Goal: Task Accomplishment & Management: Use online tool/utility

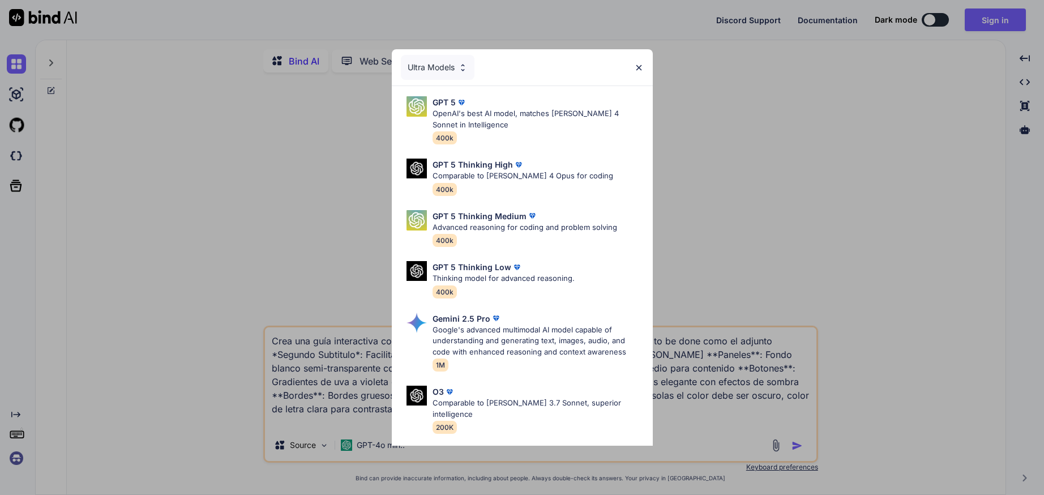
type textarea "x"
click at [643, 71] on img at bounding box center [639, 68] width 10 height 10
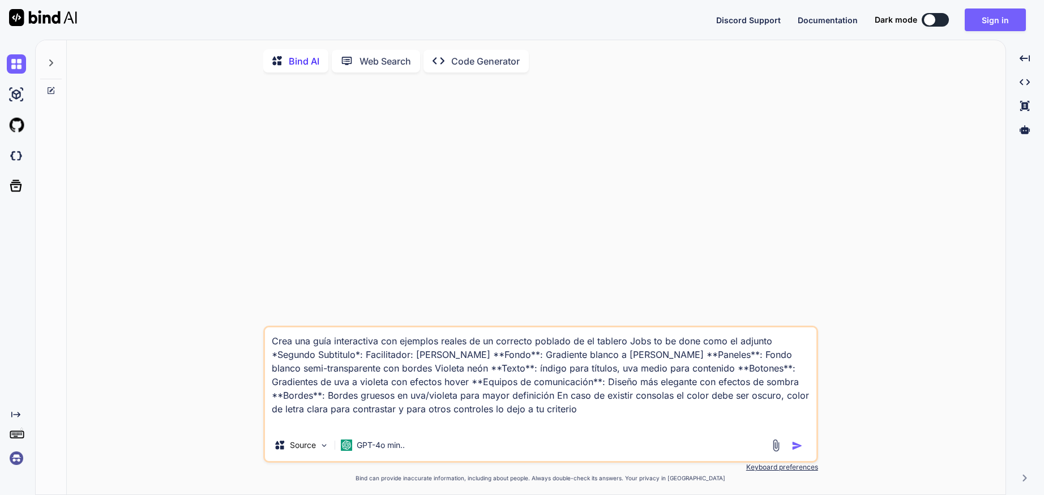
click at [44, 68] on div at bounding box center [51, 59] width 22 height 39
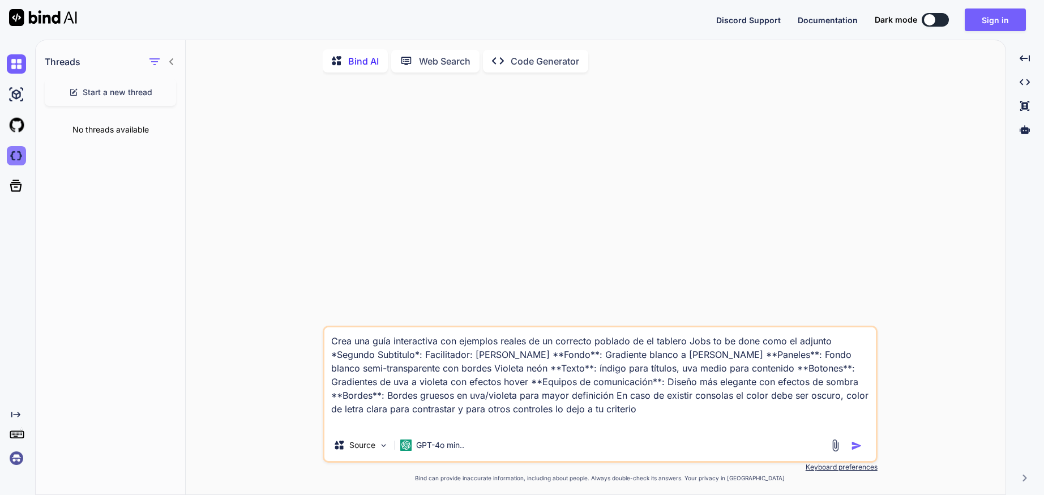
click at [19, 160] on img at bounding box center [16, 155] width 19 height 19
click at [593, 344] on textarea "Crea una guía interactiva con ejemplos reales de un correcto poblado de el tabl…" at bounding box center [599, 378] width 551 height 102
drag, startPoint x: 530, startPoint y: 345, endPoint x: 683, endPoint y: 345, distance: 152.3
click at [683, 345] on textarea "Crea una guía interactiva con ejemplos reales de un correcto poblado de el tabl…" at bounding box center [599, 378] width 551 height 102
drag, startPoint x: 618, startPoint y: 343, endPoint x: 769, endPoint y: 343, distance: 151.7
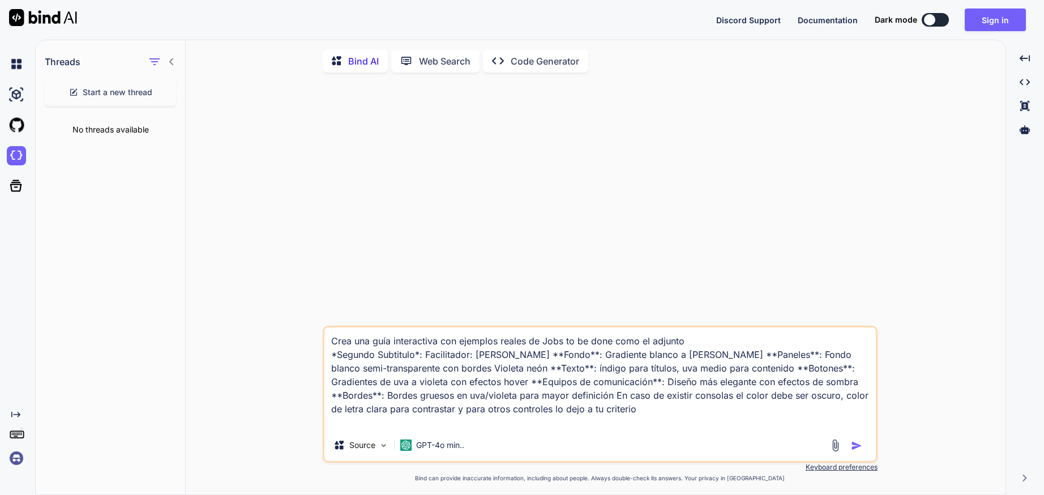
click at [769, 343] on textarea "Crea una guía interactiva con ejemplos reales de Jobs to be done como el adjunt…" at bounding box center [599, 378] width 551 height 102
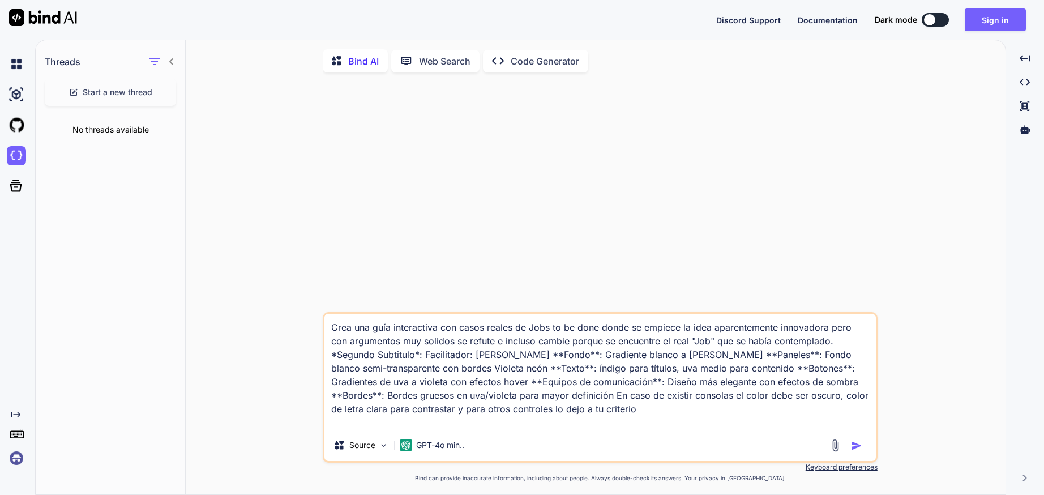
type textarea "Crea una guía interactiva con casos reales de Jobs to be done donde se empiece …"
click at [856, 449] on img "button" at bounding box center [856, 445] width 11 height 11
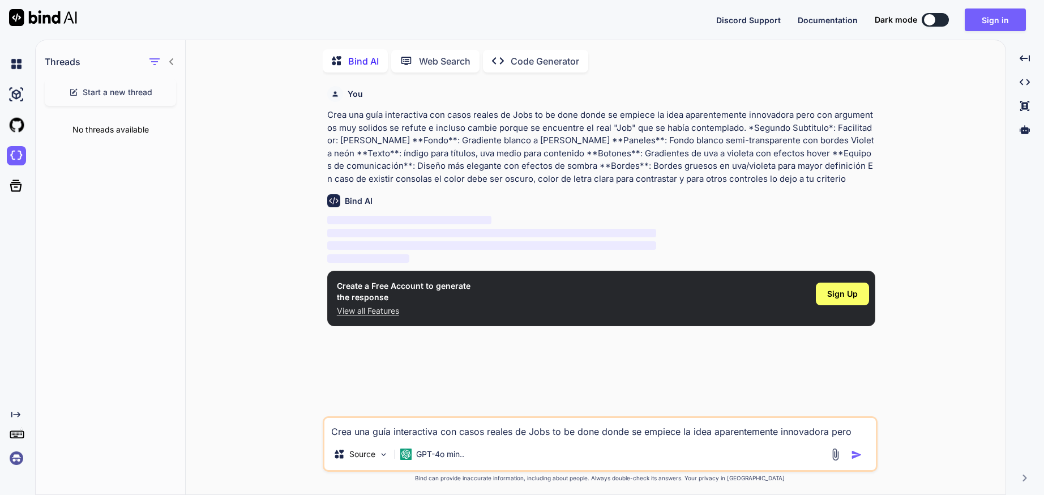
scroll to position [5, 0]
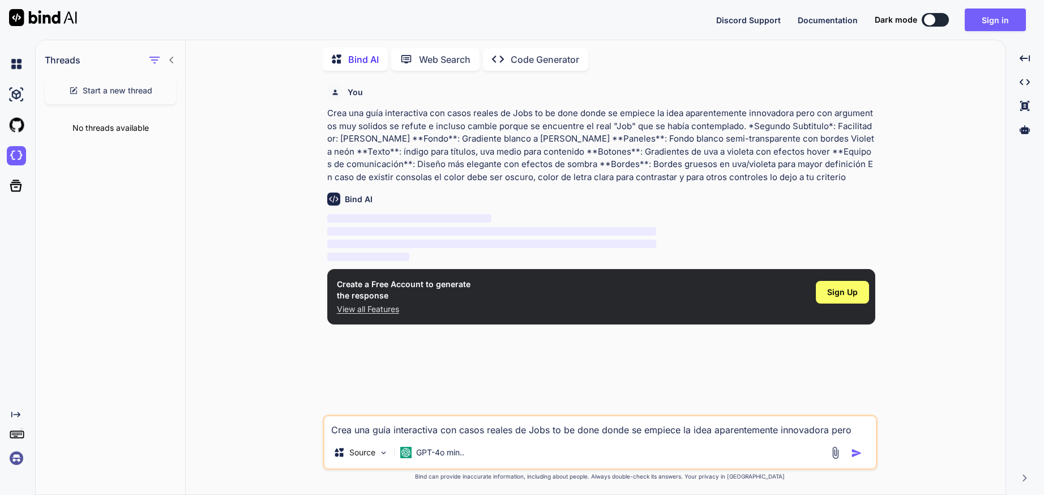
drag, startPoint x: 328, startPoint y: 115, endPoint x: 827, endPoint y: 178, distance: 503.1
click at [827, 178] on p "Crea una guía interactiva con casos reales de Jobs to be done donde se empiece …" at bounding box center [601, 145] width 548 height 76
copy p "Crea una guía interactiva con casos reales de Jobs to be done donde se empiece …"
click at [992, 22] on button "Sign in" at bounding box center [995, 19] width 61 height 23
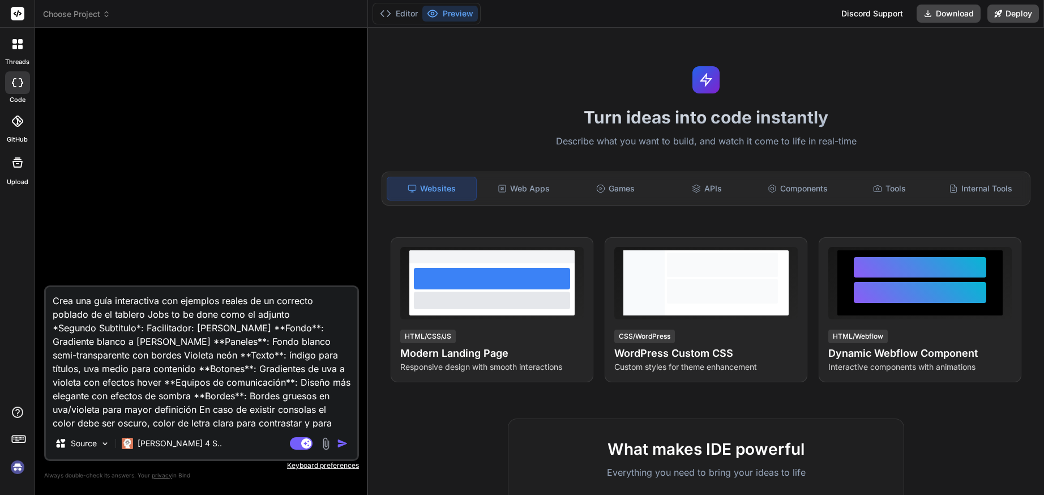
click at [18, 131] on div at bounding box center [17, 121] width 25 height 25
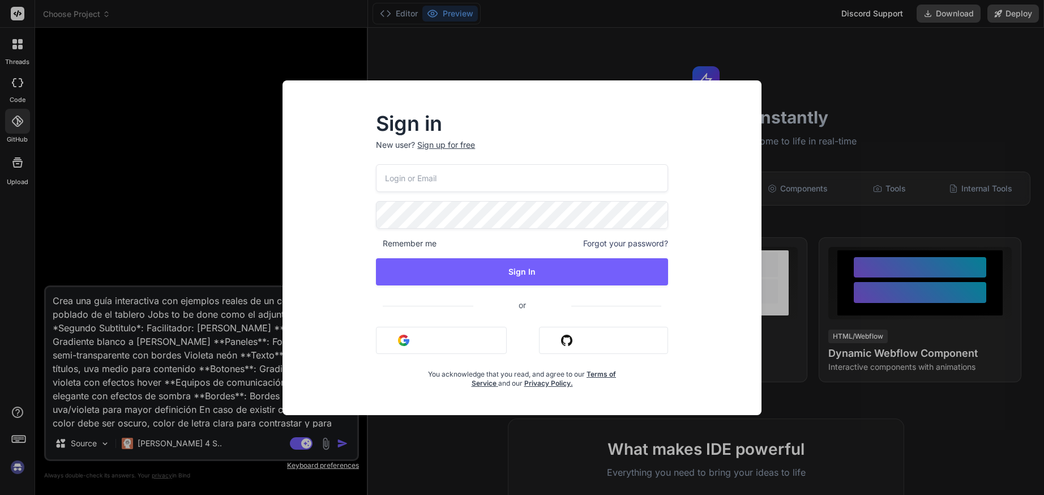
click at [436, 186] on input "email" at bounding box center [522, 178] width 292 height 28
click at [460, 180] on input "email" at bounding box center [522, 178] width 292 height 28
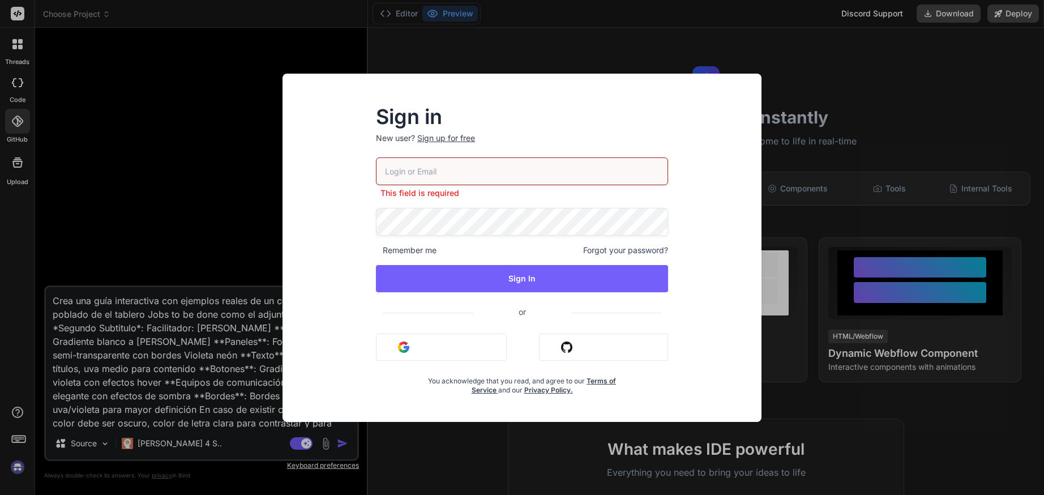
click at [440, 338] on button "Sign in with Google" at bounding box center [441, 346] width 131 height 27
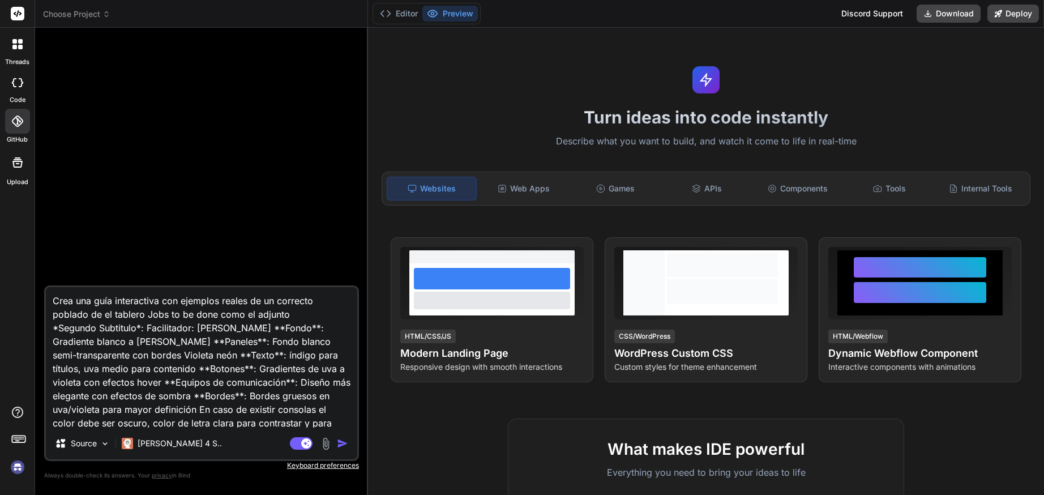
click at [97, 336] on textarea "Crea una guía interactiva con ejemplos reales de un correcto poblado de el tabl…" at bounding box center [201, 357] width 311 height 140
paste textarea "casos reales de Jobs to be done donde se empiece la idea aparentemente innovado…"
type textarea "x"
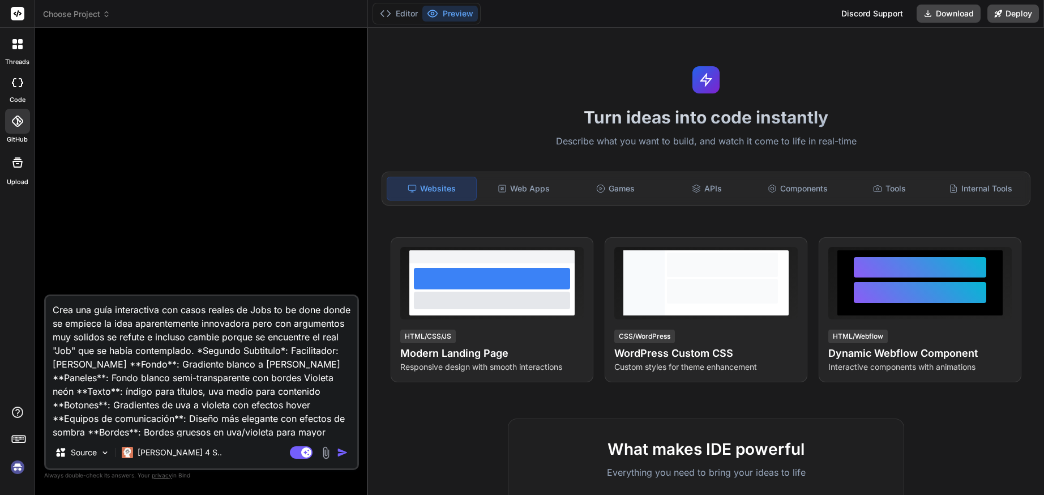
scroll to position [42, 0]
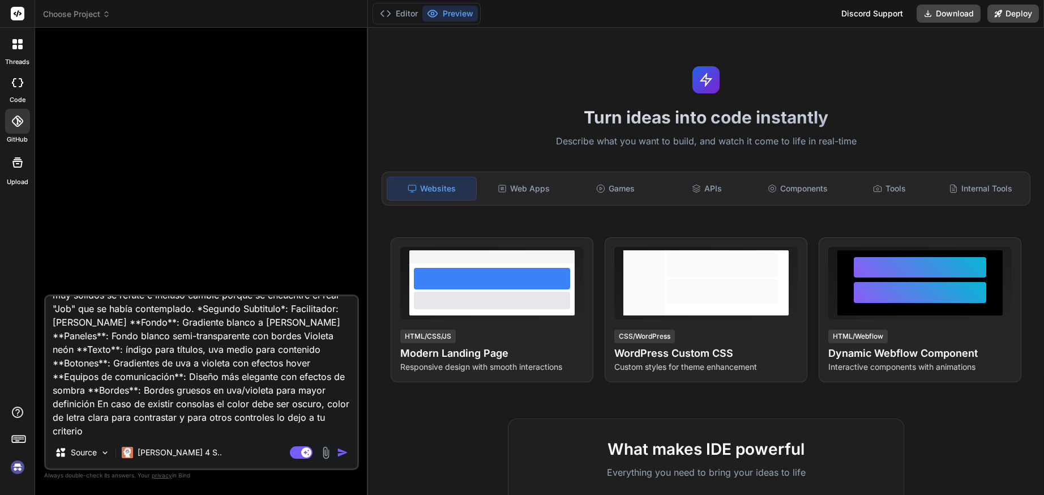
type textarea "Crea una guía interactiva con casos reales de Jobs to be done donde se empiece …"
click at [21, 474] on img at bounding box center [17, 466] width 19 height 19
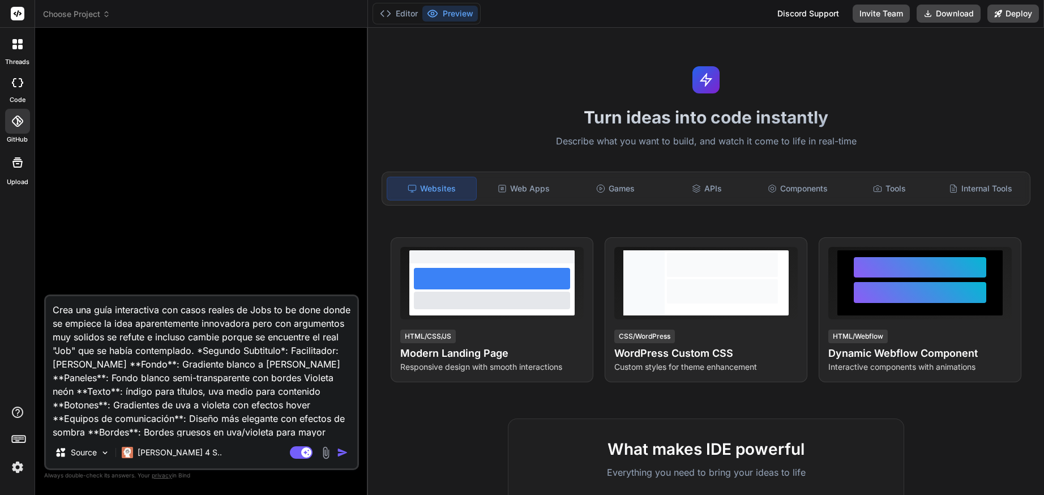
click at [173, 350] on textarea "Crea una guía interactiva con casos reales de Jobs to be done donde se empiece …" at bounding box center [201, 366] width 311 height 140
type textarea "x"
type textarea "Crea una guía interactiva con casos reales de Jobs to be done donde se empiece …"
type textarea "x"
type textarea "Crea una guía interactiva con casos reales de Jobs to be done donde se empiece …"
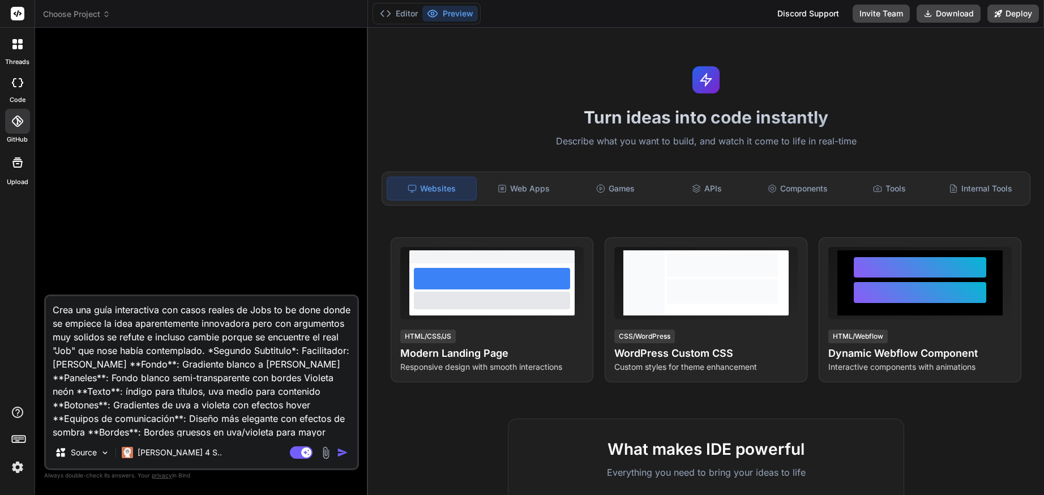
type textarea "x"
type textarea "Crea una guía interactiva con casos reales de Jobs to be done donde se empiece …"
click at [278, 350] on textarea "Crea una guía interactiva con casos reales de Jobs to be done donde se empiece …" at bounding box center [201, 366] width 311 height 140
type textarea "x"
type textarea "Crea una guía interactiva con casos reales de Jobs to be done donde se empiece …"
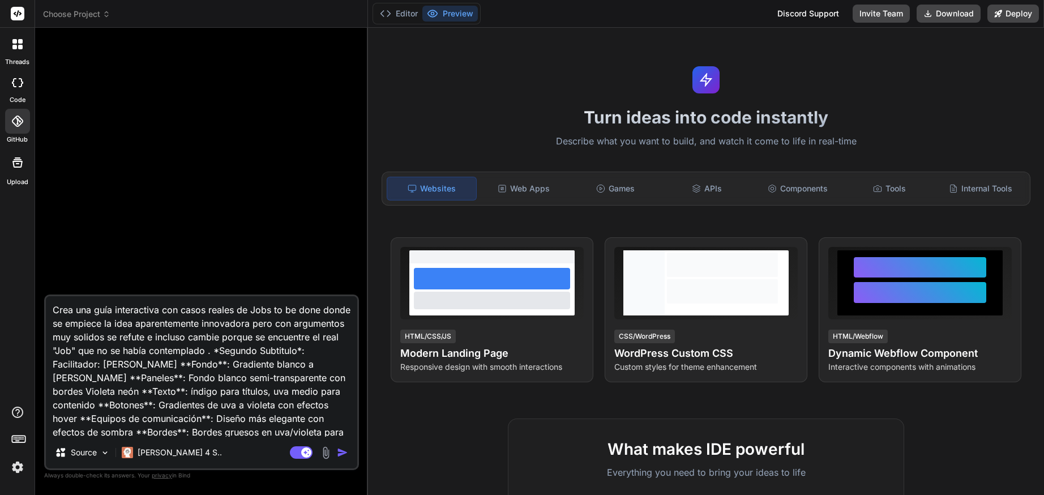
type textarea "x"
type textarea "Crea una guía interactiva con casos reales de Jobs to be done donde se empiece …"
type textarea "x"
type textarea "Crea una guía interactiva con casos reales de Jobs to be done donde se empiece …"
type textarea "x"
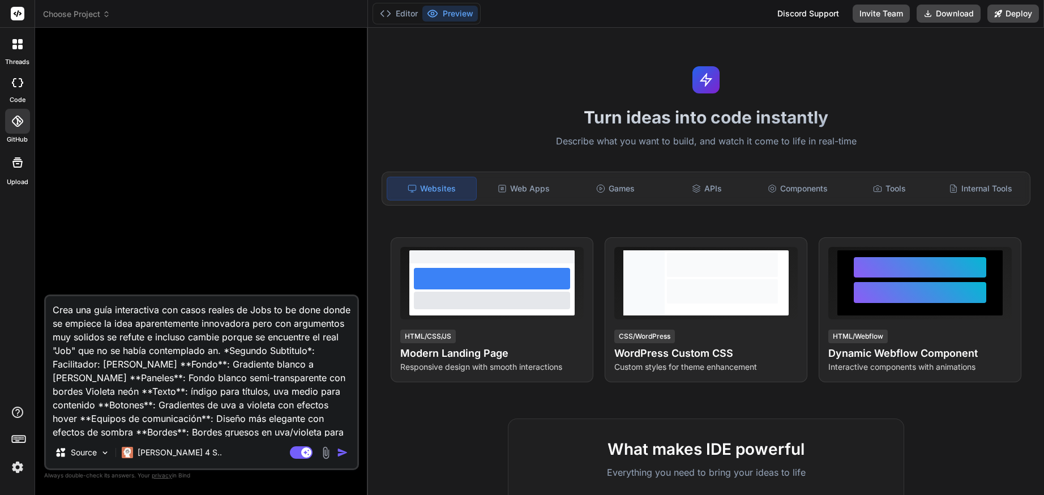
type textarea "Crea una guía interactiva con casos reales de Jobs to be done donde se empiece …"
type textarea "x"
type textarea "Crea una guía interactiva con casos reales de Jobs to be done donde se empiece …"
type textarea "x"
type textarea "Crea una guía interactiva con casos reales de Jobs to be done donde se empiece …"
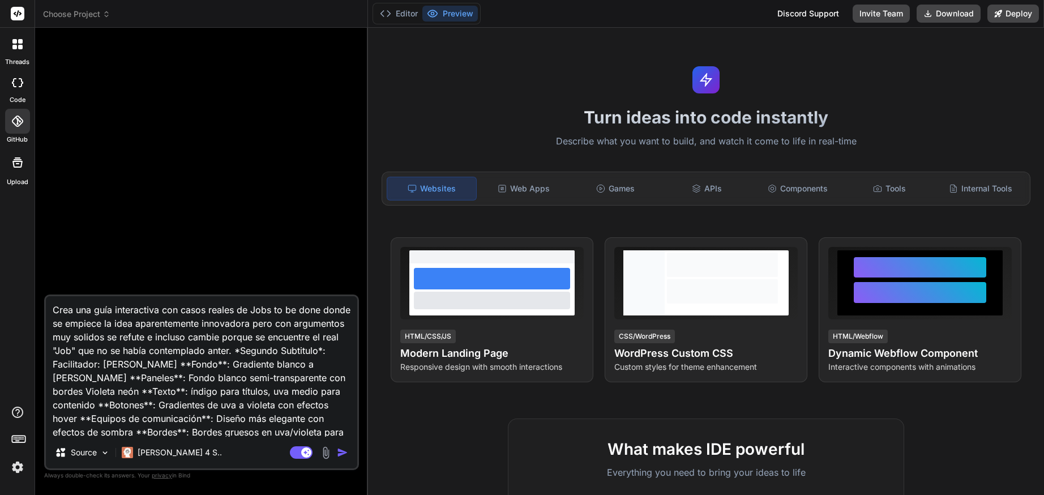
type textarea "x"
type textarea "Crea una guía interactiva con casos reales de Jobs to be done donde se empiece …"
type textarea "x"
type textarea "Crea una guía interactiva con casos reales de Jobs to be done donde se empiece …"
type textarea "x"
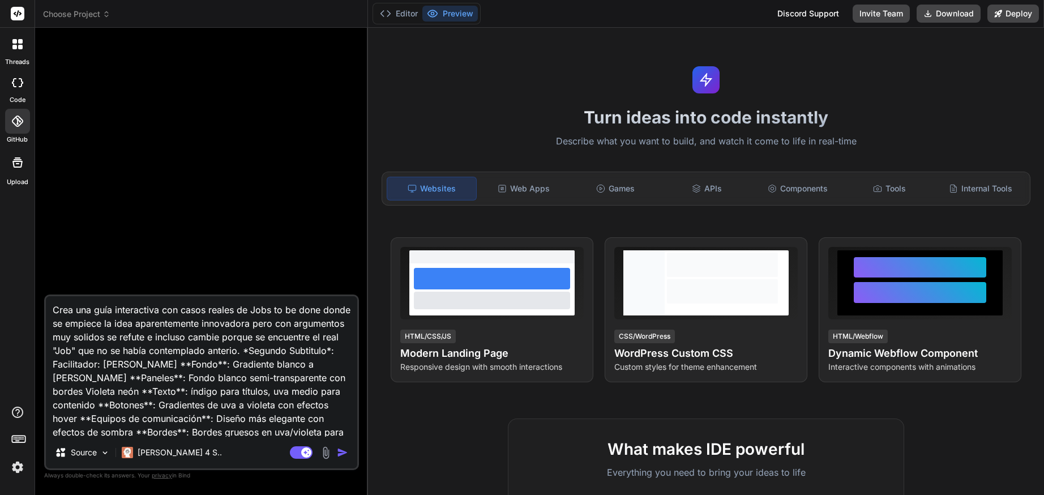
type textarea "Crea una guía interactiva con casos reales de Jobs to be done donde se empiece …"
type textarea "x"
type textarea "Crea una guía interactiva con casos reales de Jobs to be done donde se empiece …"
type textarea "x"
type textarea "Crea una guía interactiva con casos reales de Jobs to be done donde se empiece …"
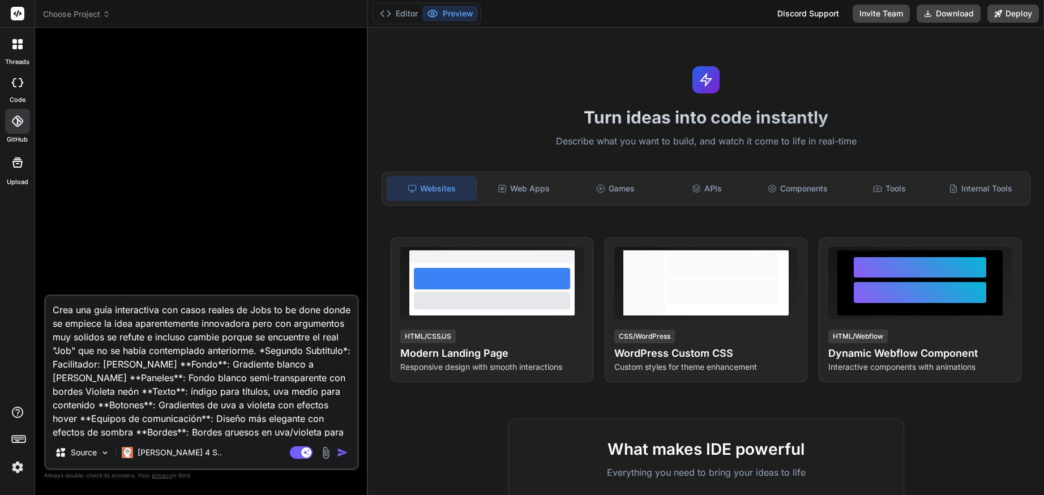
type textarea "x"
type textarea "Crea una guía interactiva con casos reales de Jobs to be done donde se empiece …"
type textarea "x"
type textarea "Crea una guía interactiva con casos reales de Jobs to be done donde se empiece …"
type textarea "x"
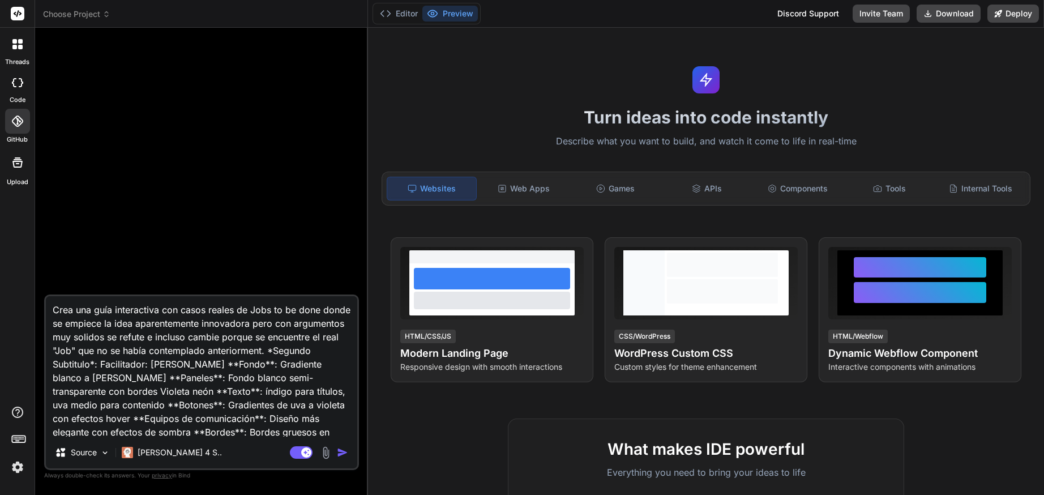
type textarea "Crea una guía interactiva con casos reales de Jobs to be done donde se empiece …"
click at [161, 310] on textarea "Crea una guía interactiva con casos reales de Jobs to be done donde se empiece …" at bounding box center [201, 366] width 311 height 140
type textarea "x"
type textarea "Crea una guía interactiva econ casos reales de Jobs to be done donde se empiece…"
type textarea "x"
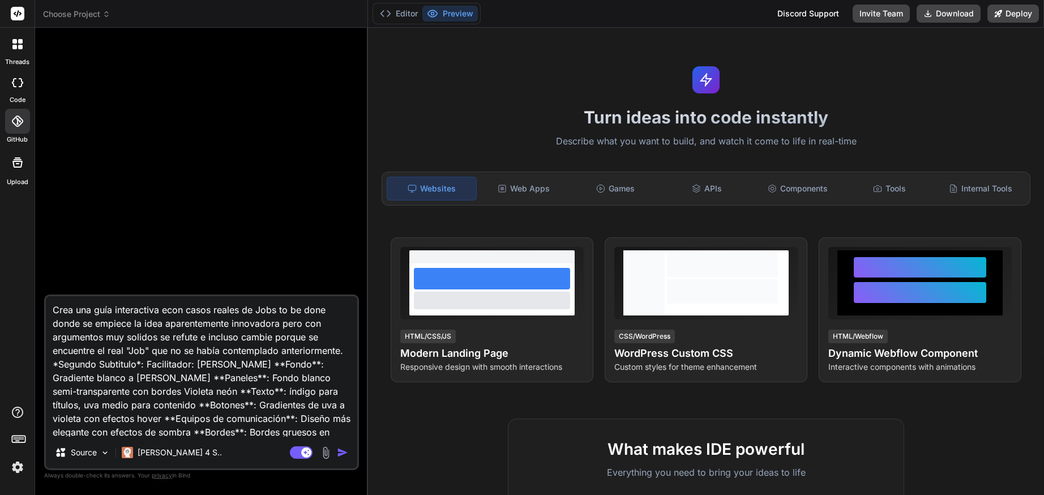
type textarea "Crea una guía interactiva encon casos reales de Jobs to be done donde se empiec…"
type textarea "x"
type textarea "Crea una guía interactiva en con casos reales de Jobs to be done donde se empie…"
type textarea "x"
type textarea "Crea una guía interactiva en econ casos reales de Jobs to be done donde se empi…"
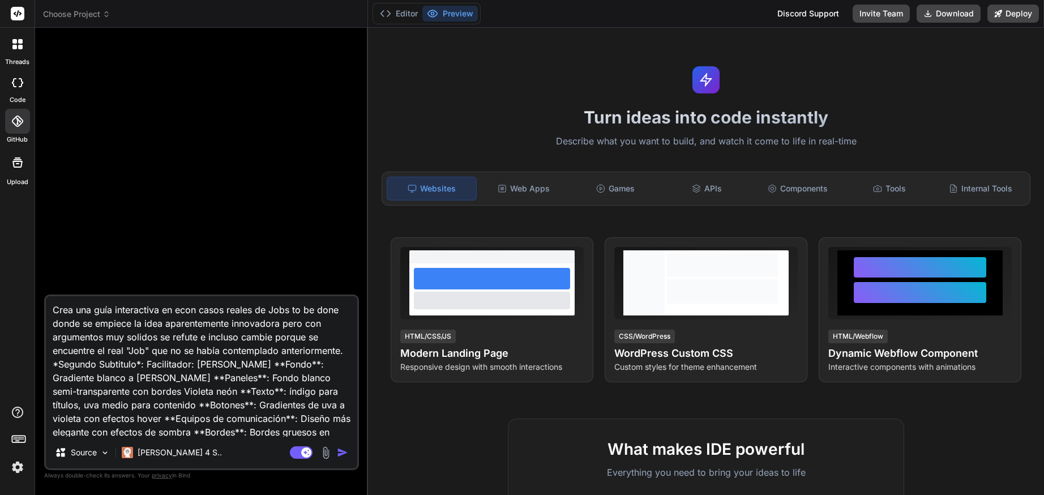
type textarea "x"
type textarea "Crea una guía interactiva en con casos reales de Jobs to be done donde se empie…"
type textarea "x"
type textarea "Crea una guía interactiva en tcon casos reales de Jobs to be done donde se empi…"
type textarea "x"
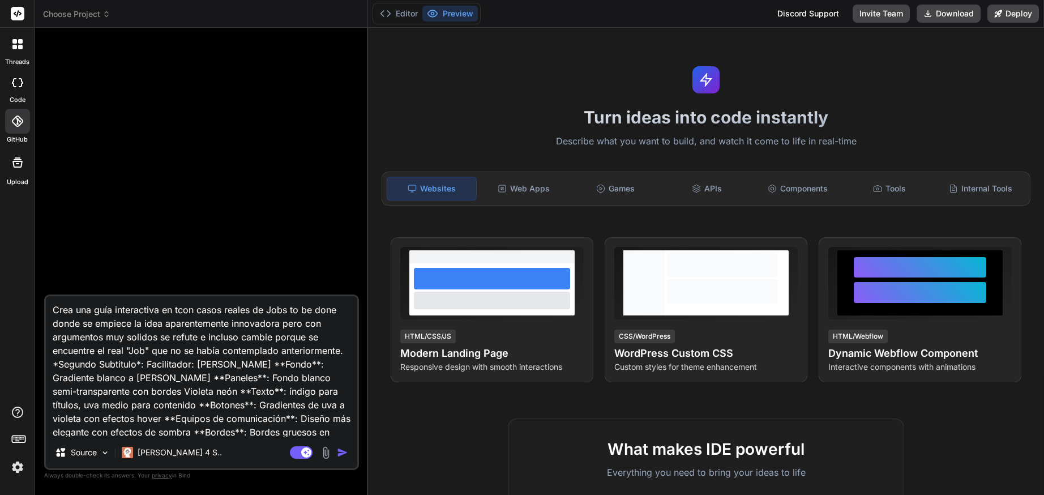
type textarea "Crea una guía interactiva en tscon casos reales de Jobs to be done donde se emp…"
type textarea "x"
type textarea "Crea una guía interactiva en tsxcon casos reales de Jobs to be done donde se em…"
type textarea "x"
type textarea "Crea una guía interactiva en tsx con casos reales de Jobs to be done donde se e…"
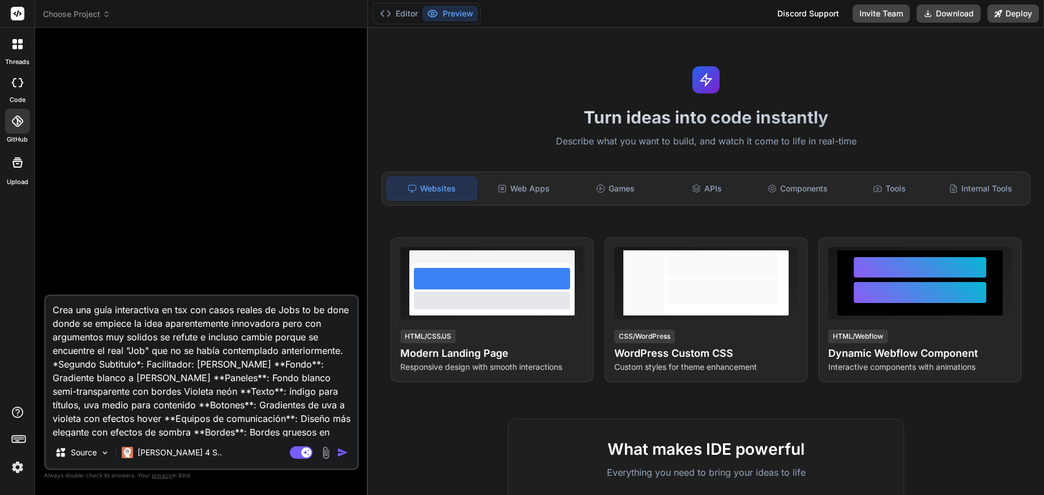
click at [339, 449] on img "button" at bounding box center [342, 452] width 11 height 11
type textarea "x"
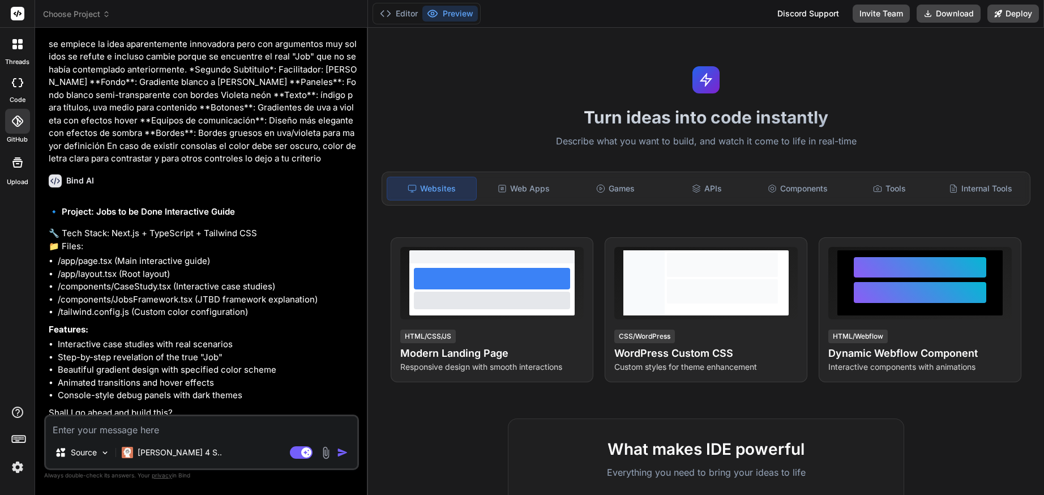
scroll to position [57, 0]
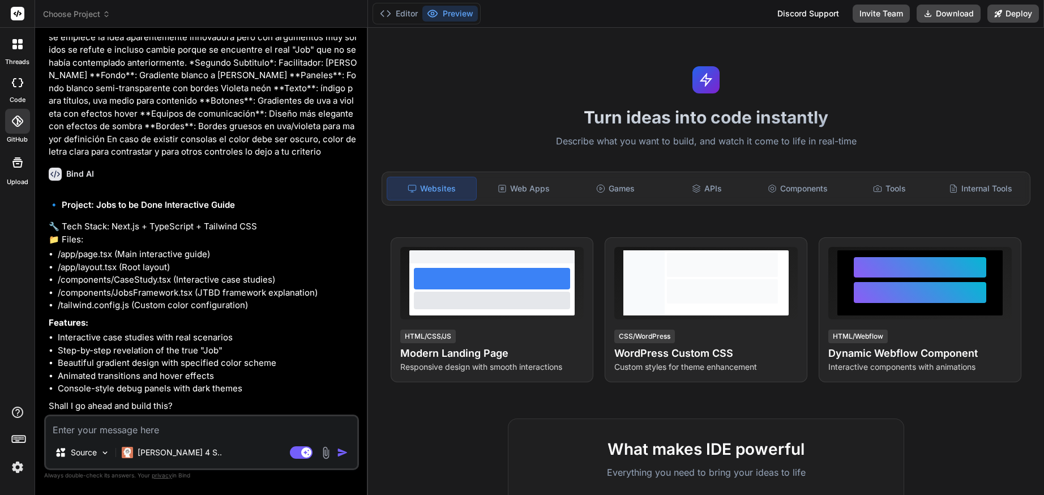
click at [299, 433] on textarea at bounding box center [201, 426] width 311 height 20
type textarea "x"
type textarea "o"
type textarea "x"
type textarea "ok"
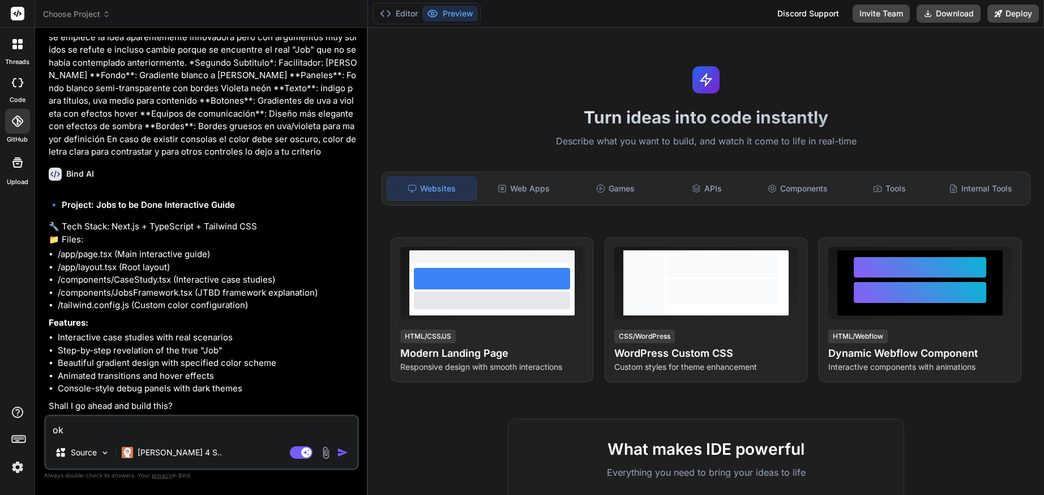
click at [345, 452] on img "button" at bounding box center [342, 452] width 11 height 11
type textarea "x"
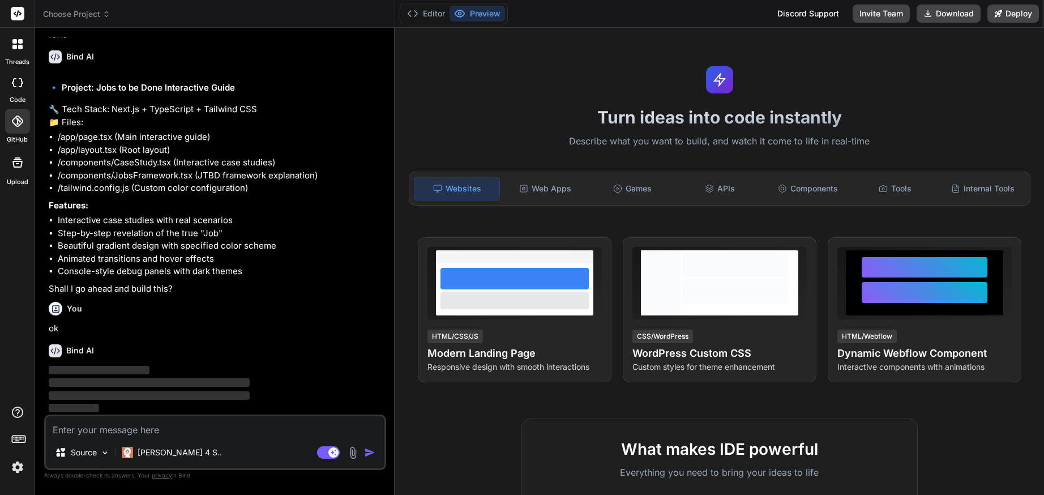
scroll to position [148, 0]
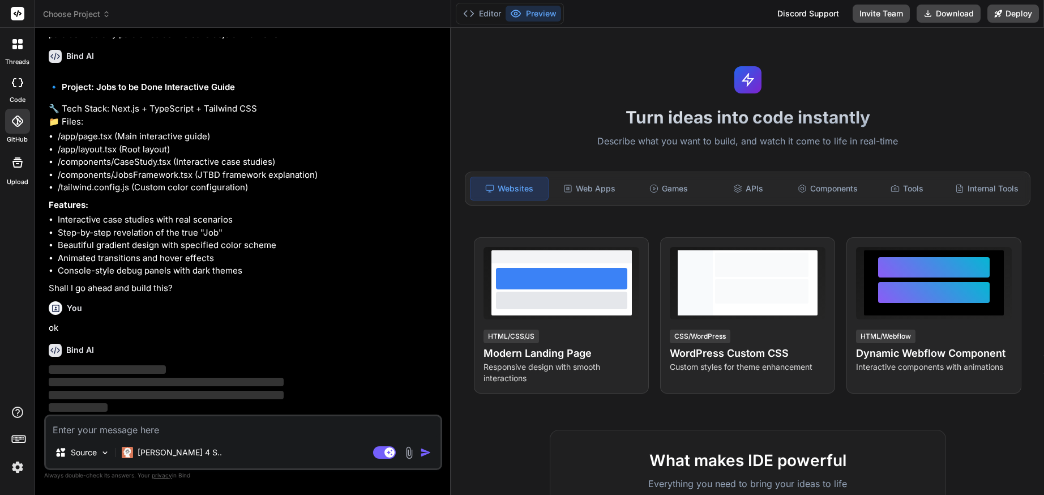
drag, startPoint x: 367, startPoint y: 229, endPoint x: 385, endPoint y: 229, distance: 18.1
click at [429, 225] on div "Bind AI Web Search Created with Pixso. Code Generator You Crea una guía interac…" at bounding box center [243, 261] width 416 height 467
type textarea "x"
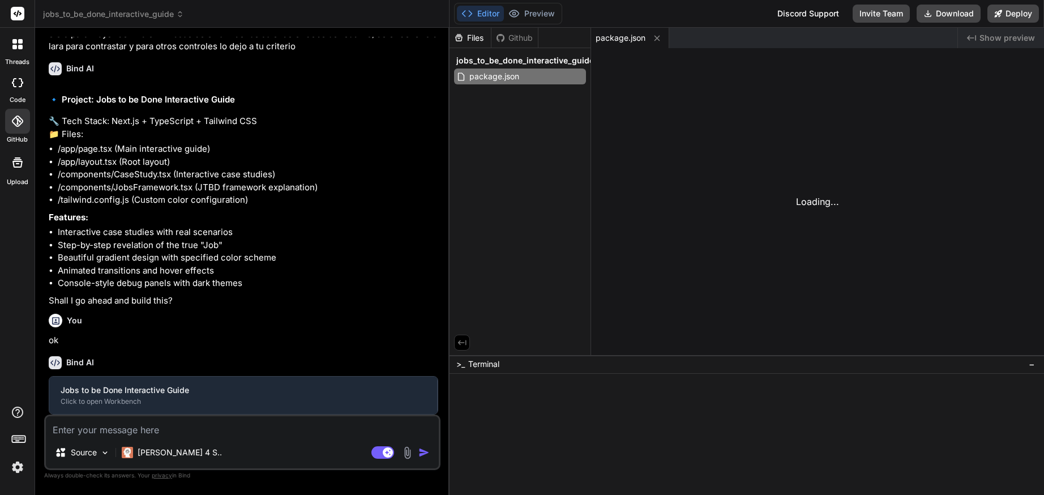
scroll to position [136, 0]
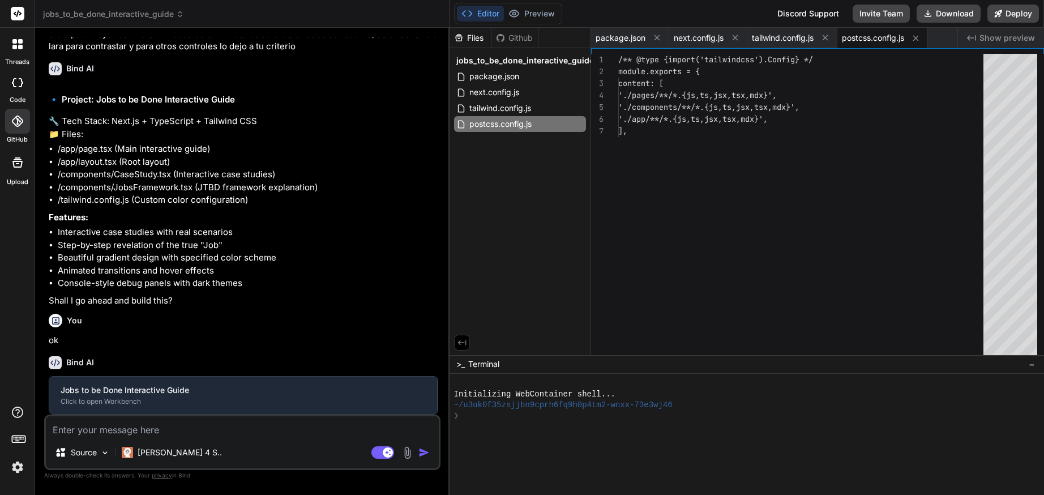
type textarea ") }"
type textarea "x"
type textarea "</div> ) }"
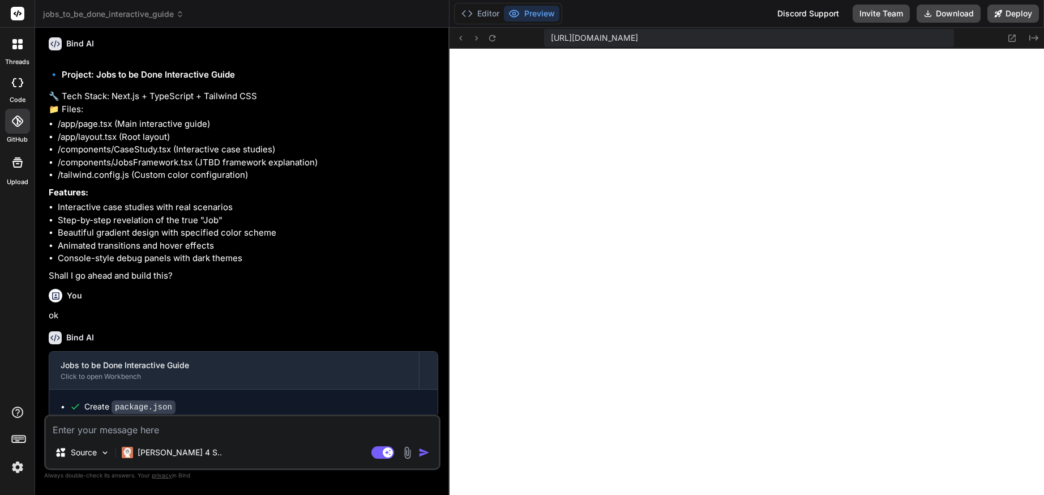
scroll to position [484, 0]
type textarea "x"
type textarea "}"
type textarea "x"
type textarea "</div> )} </div> ) }"
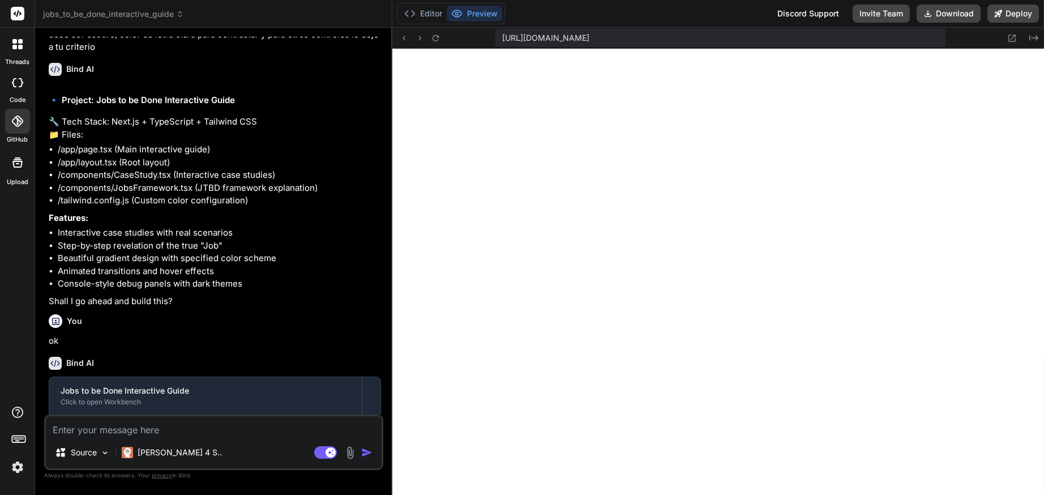
type textarea "x"
type textarea ") })} </div> </div> )} </div> ) }"
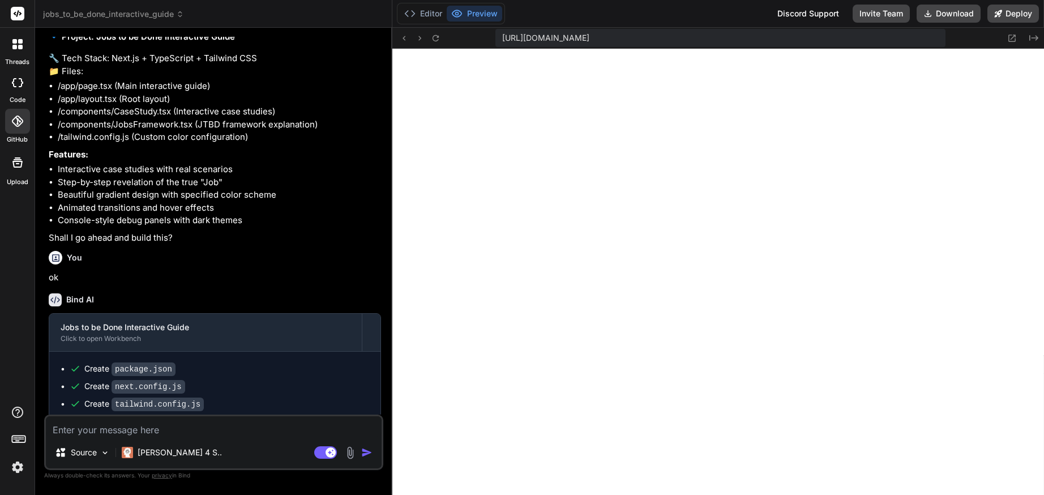
type textarea "x"
type textarea ")} </div> ) }"
type textarea "x"
type textarea "}"
type textarea "x"
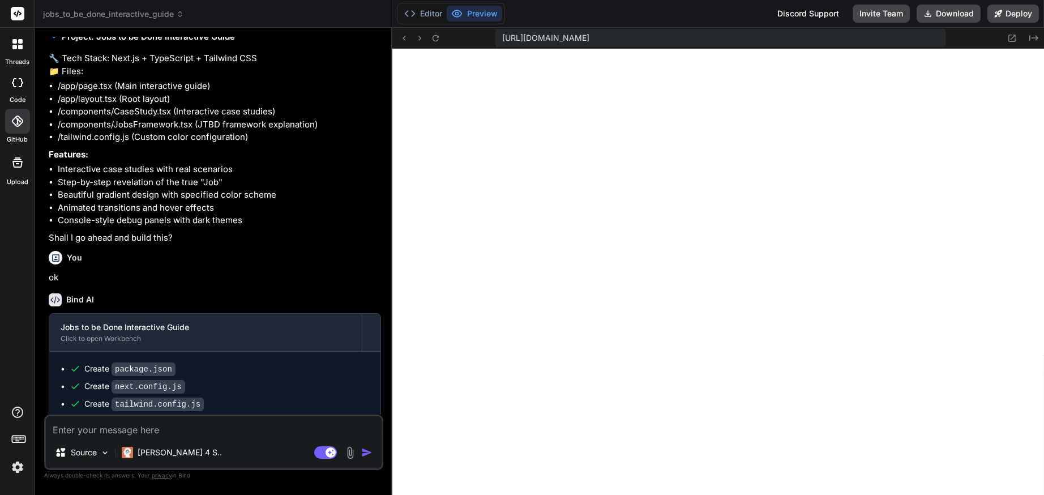
type textarea "</div> ) })} </div> </div> )} </div> ) }"
type textarea "x"
type textarea ") })} </div> </div> )} </div> ) }"
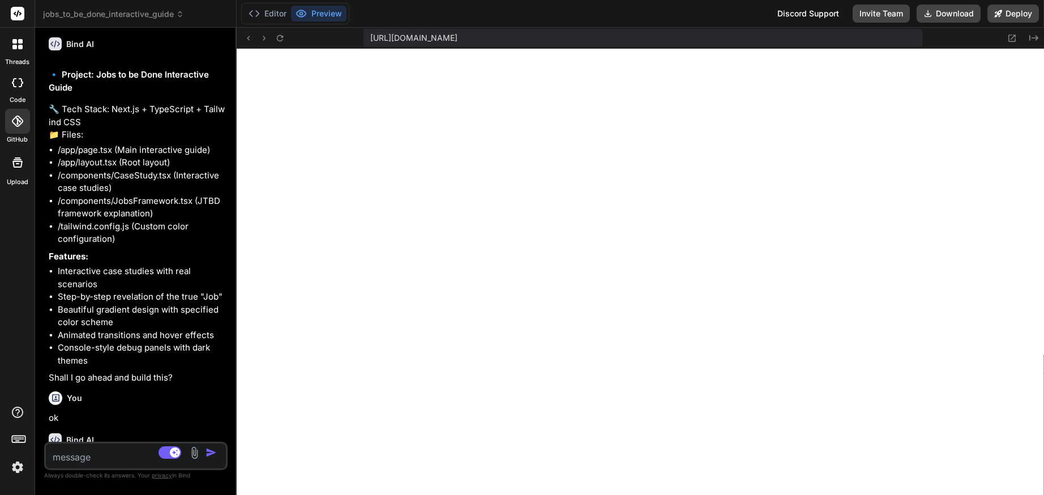
drag, startPoint x: 448, startPoint y: 215, endPoint x: 86, endPoint y: 196, distance: 362.8
click at [86, 196] on div "Bind AI Web Search Created with Pixso. Code Generator You Crea una guía interac…" at bounding box center [136, 261] width 202 height 467
click at [79, 453] on textarea at bounding box center [121, 453] width 150 height 20
type textarea "x"
type textarea "i"
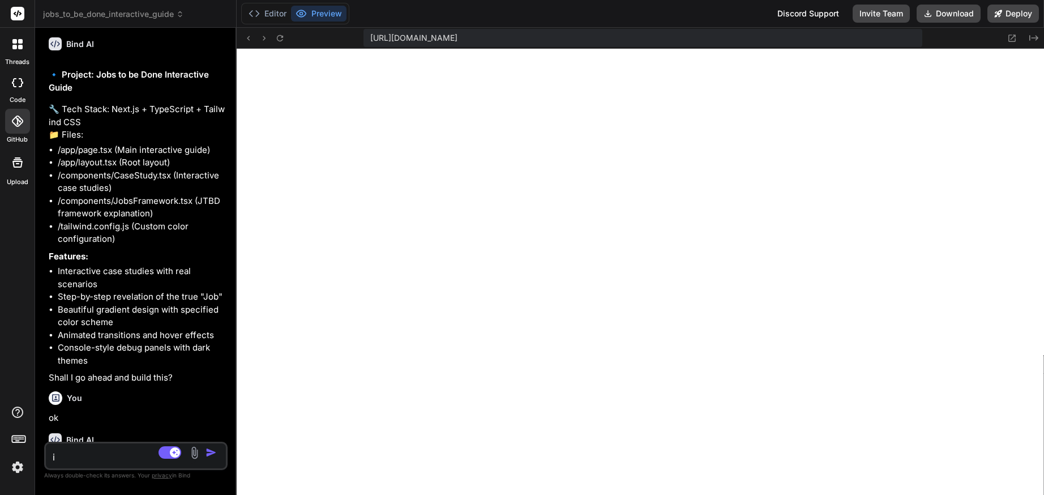
type textarea "x"
type textarea "in"
type textarea "x"
type textarea "inc"
type textarea "x"
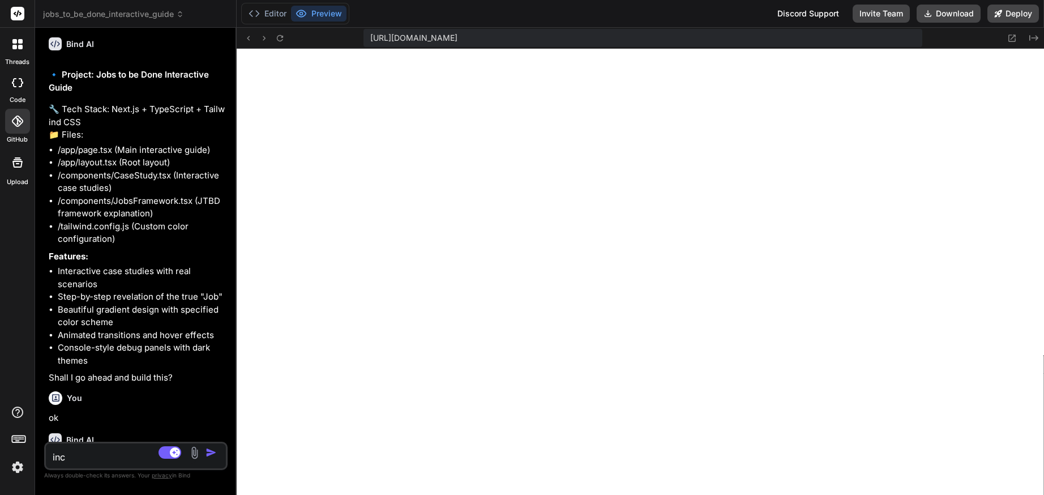
type textarea "incr"
type textarea "x"
type textarea "incre"
type textarea "x"
type textarea "increm"
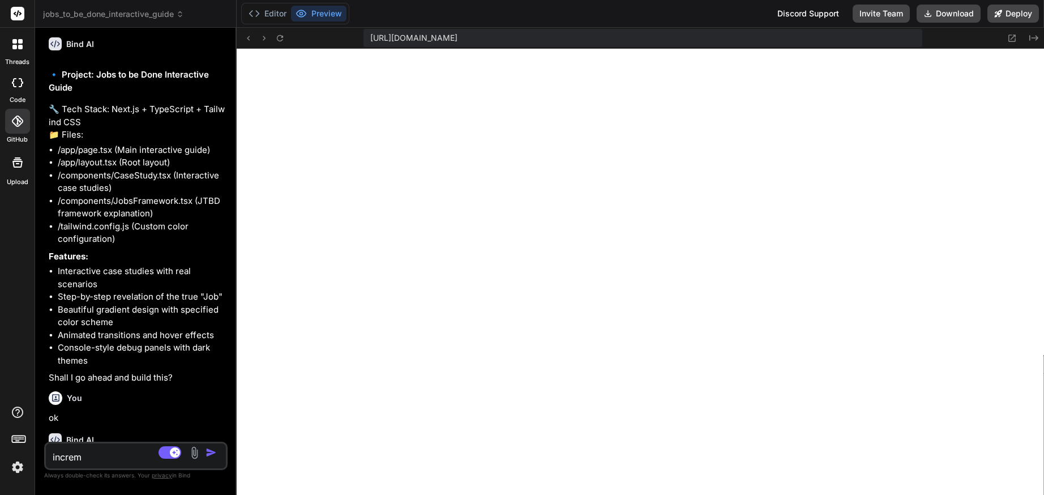
type textarea "x"
type textarea "increme"
type textarea "x"
type textarea "incremen"
type textarea "x"
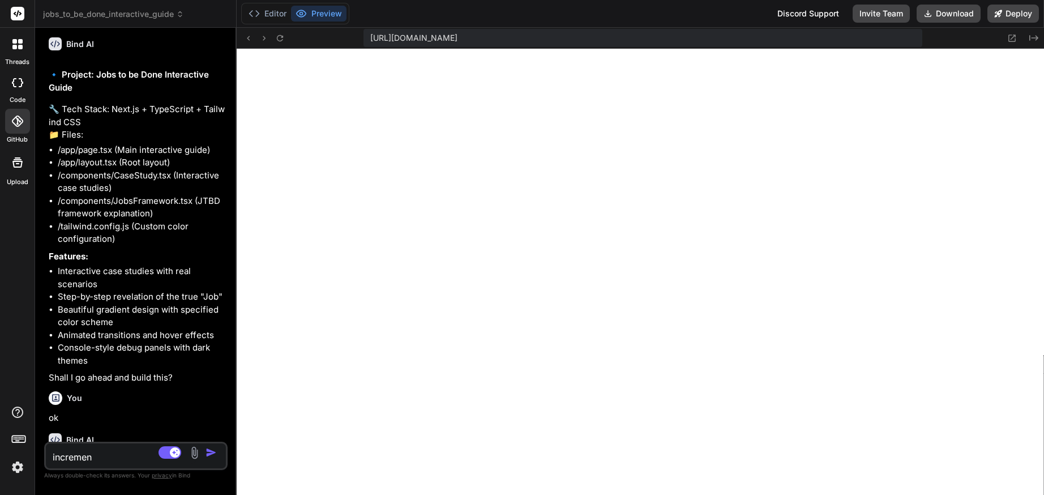
type textarea "increment"
type textarea "x"
type textarea "incremente"
type textarea "x"
type textarea "incremente"
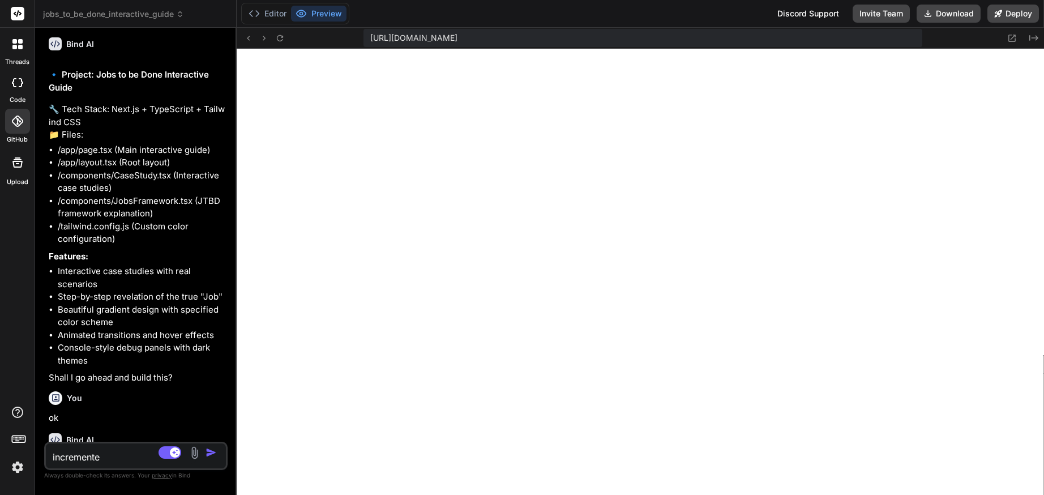
type textarea "x"
type textarea "incremente"
type textarea "x"
type textarea "increment"
type textarea "x"
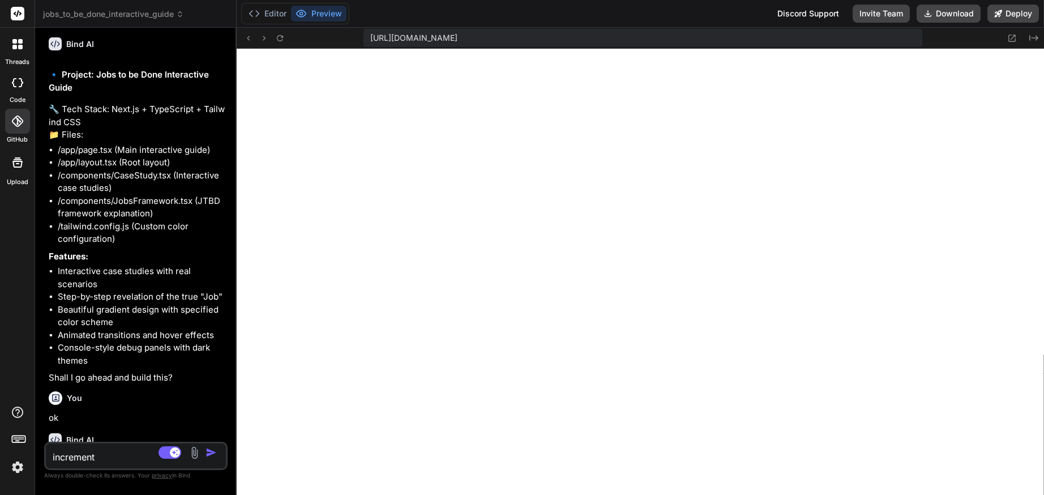
type textarea "incrementa"
type textarea "x"
type textarea "incrementa"
type textarea "x"
type textarea "incrementa c"
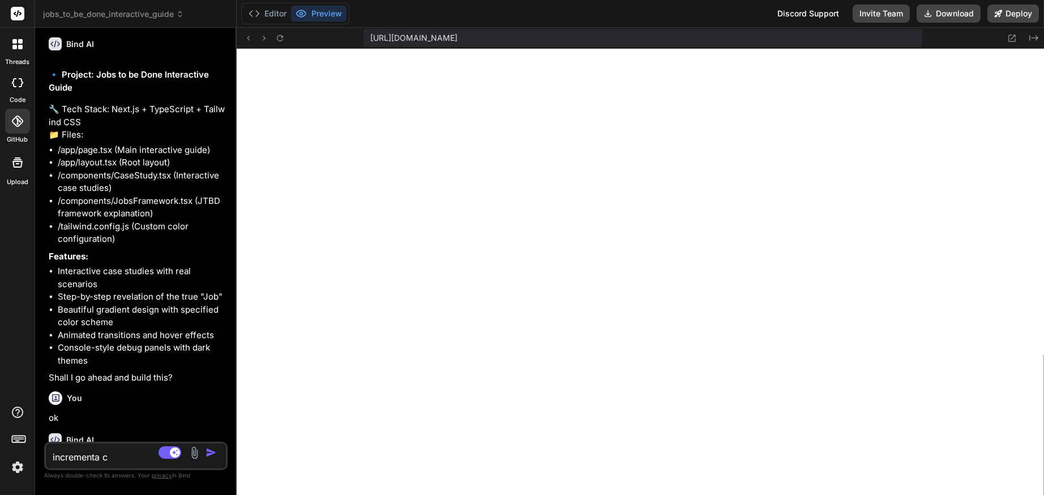
type textarea "x"
type textarea "incrementa co"
type textarea "x"
type textarea "incrementa con"
type textarea "x"
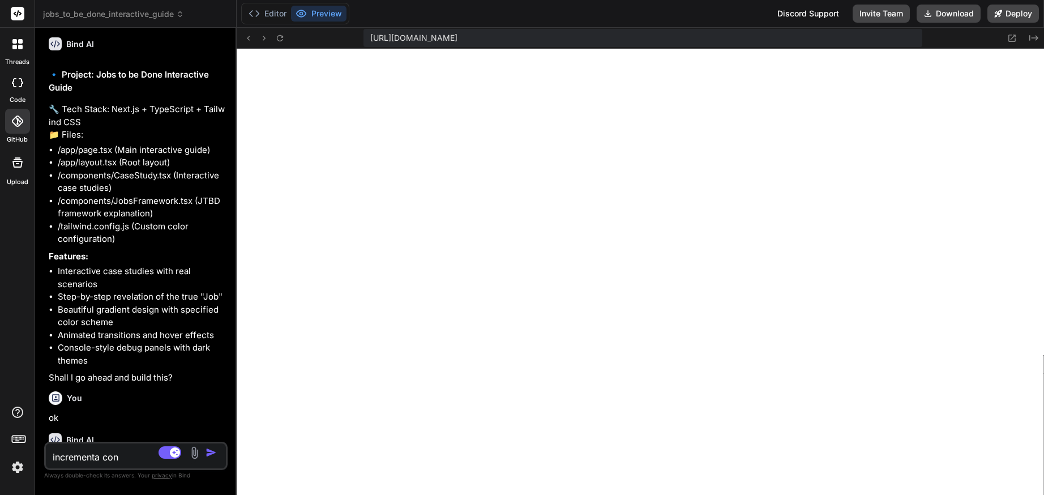
type textarea "incrementa con"
type textarea "x"
type textarea "incrementa con m"
type textarea "x"
type textarea "incrementa con ma"
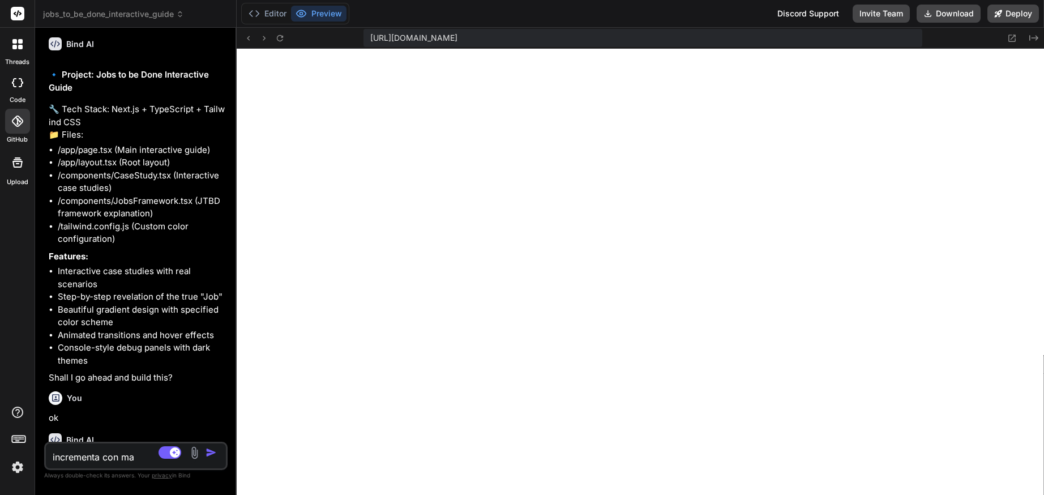
type textarea "x"
type textarea "incrementa con mas"
type textarea "x"
type textarea "incrementa con mas"
type textarea "x"
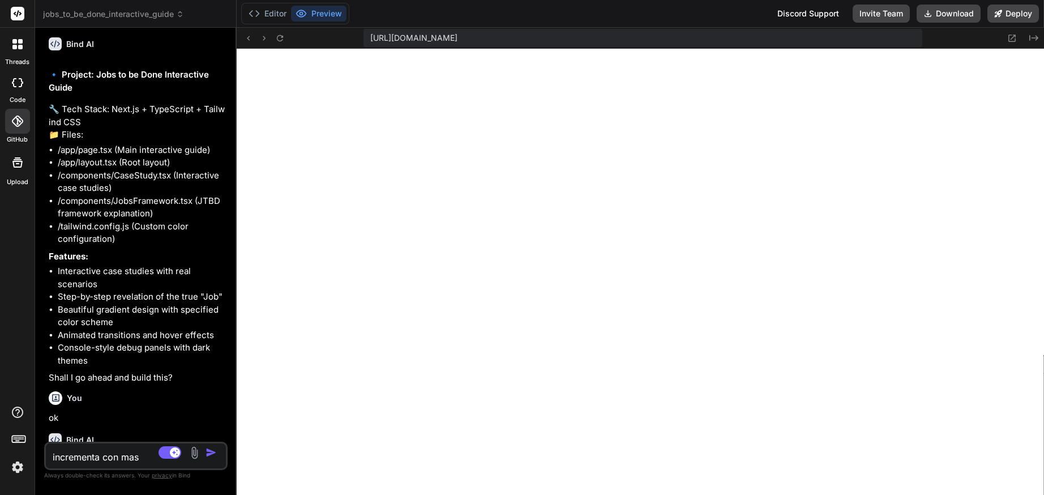
type textarea "incrementa con mas c"
type textarea "x"
type textarea "incrementa con mas ca"
type textarea "x"
type textarea "incrementa con mas cas"
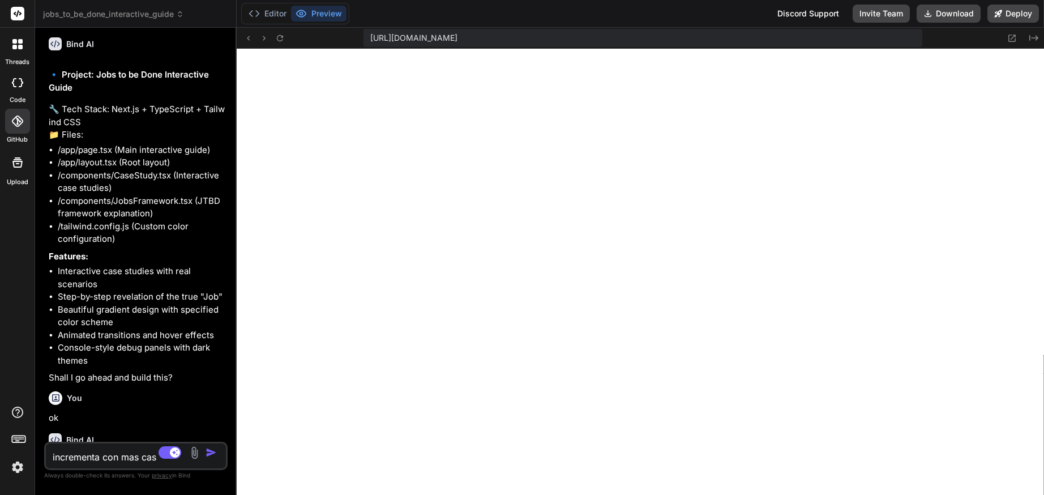
type textarea "x"
type textarea "incrementa con mas caso"
type textarea "x"
type textarea "incrementa con mas casos"
type textarea "x"
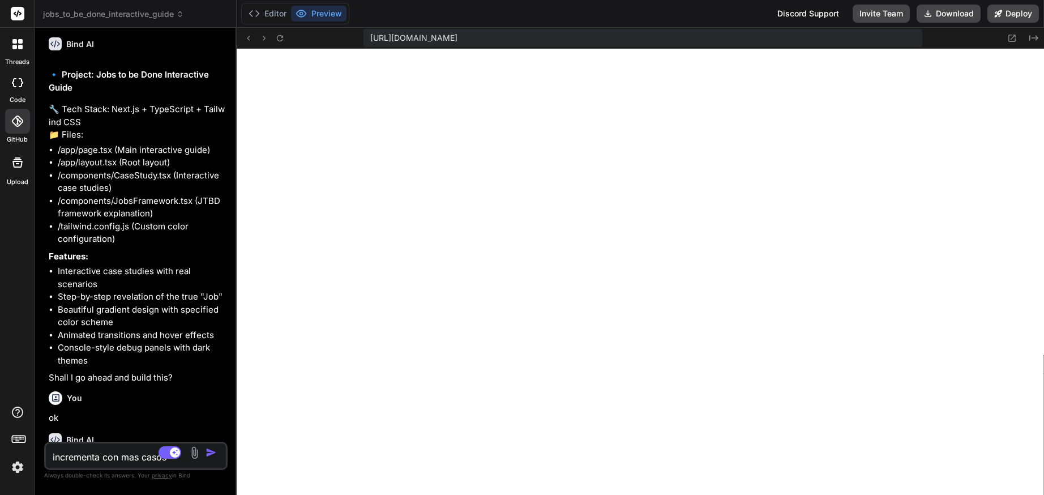
type textarea "incrementa con mas casos"
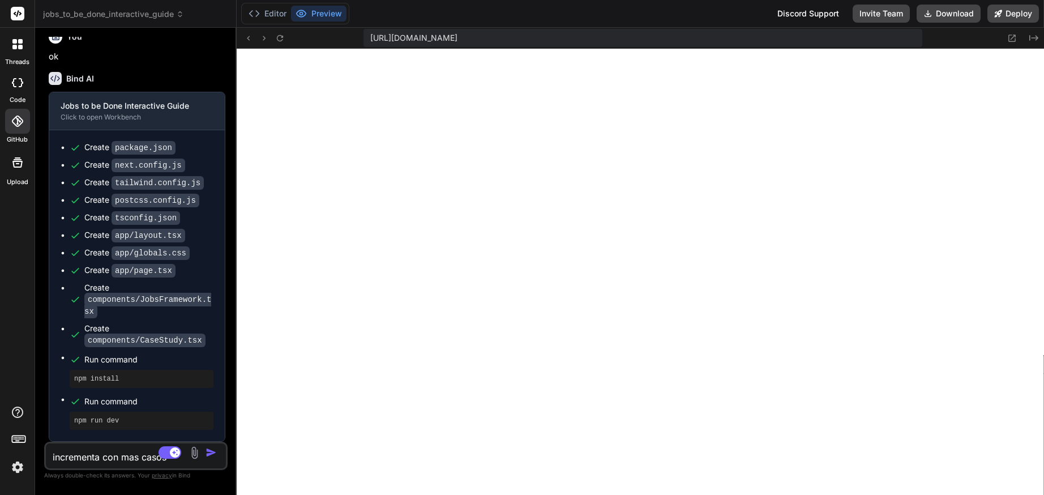
scroll to position [650, 0]
type textarea "x"
type textarea "incrementa con mas casos d"
type textarea "x"
type textarea "incrementa con mas casos do"
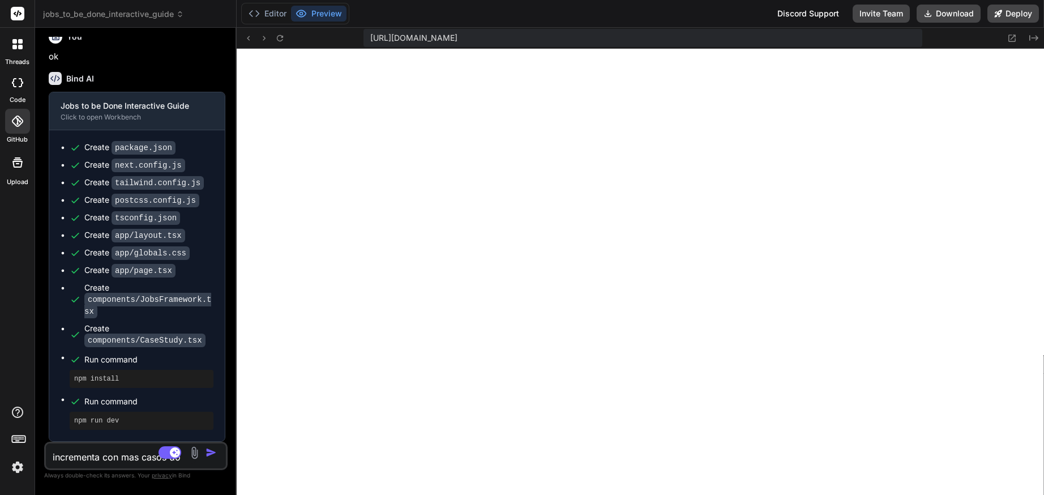
type textarea "x"
type textarea "incrementa con mas casos don"
type textarea "x"
type textarea "incrementa con mas casos dond"
type textarea "x"
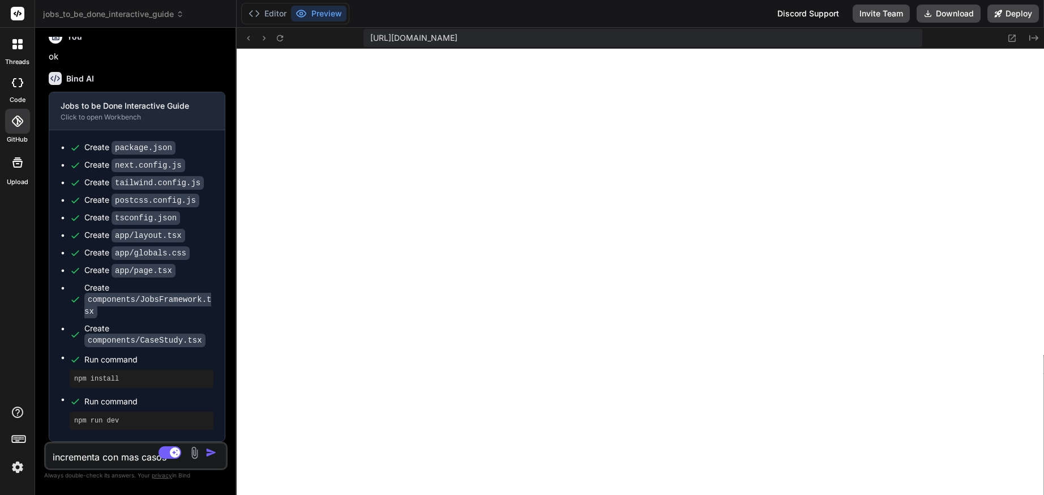
type textarea "incrementa con mas casos donde"
type textarea "x"
type textarea "incrementa con mas casos donde"
type textarea "x"
type textarea "incrementa con mas casos donde p"
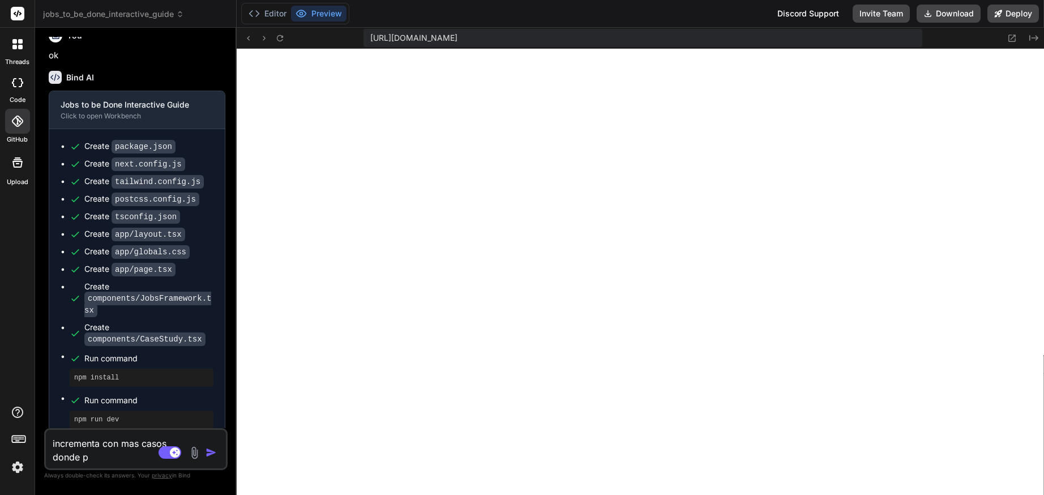
type textarea "x"
type textarea "incrementa con mas casos donde pr"
type textarea "x"
type textarea "incrementa con mas casos donde pri"
type textarea "x"
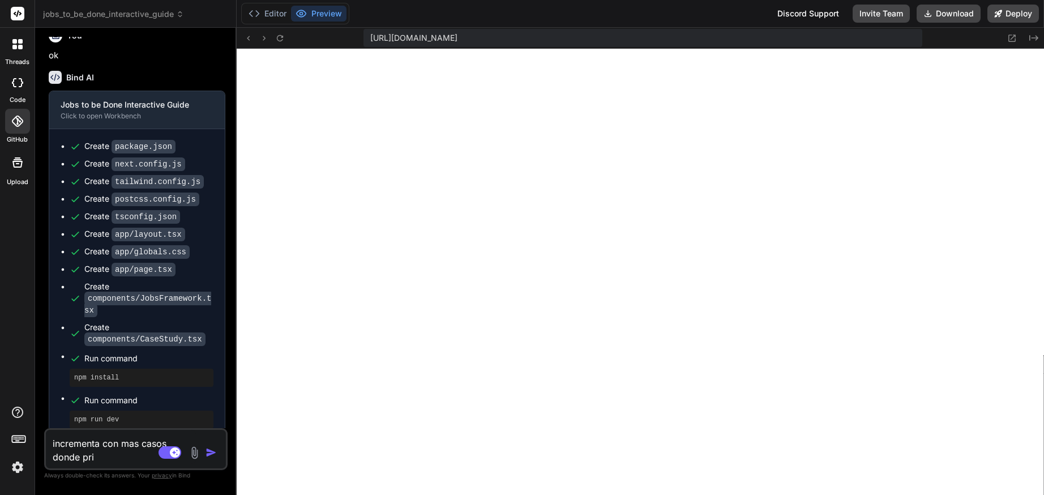
type textarea "incrementa con mas casos donde prim"
type textarea "x"
type textarea "incrementa con mas casos donde prime"
type textarea "x"
type textarea "incrementa con mas casos donde primer"
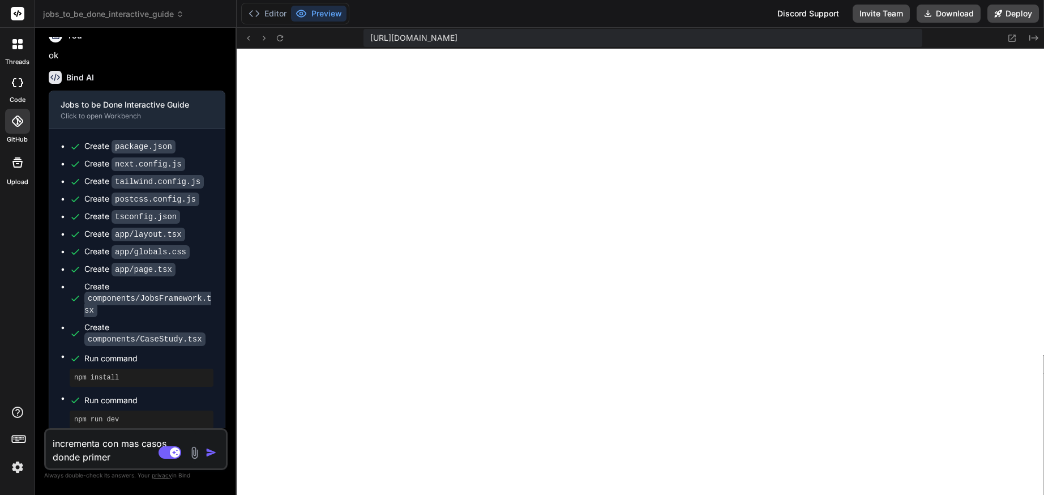
type textarea "x"
type textarea "incrementa con mas casos donde primero"
type textarea "x"
type textarea "incrementa con mas casos donde primero"
type textarea "x"
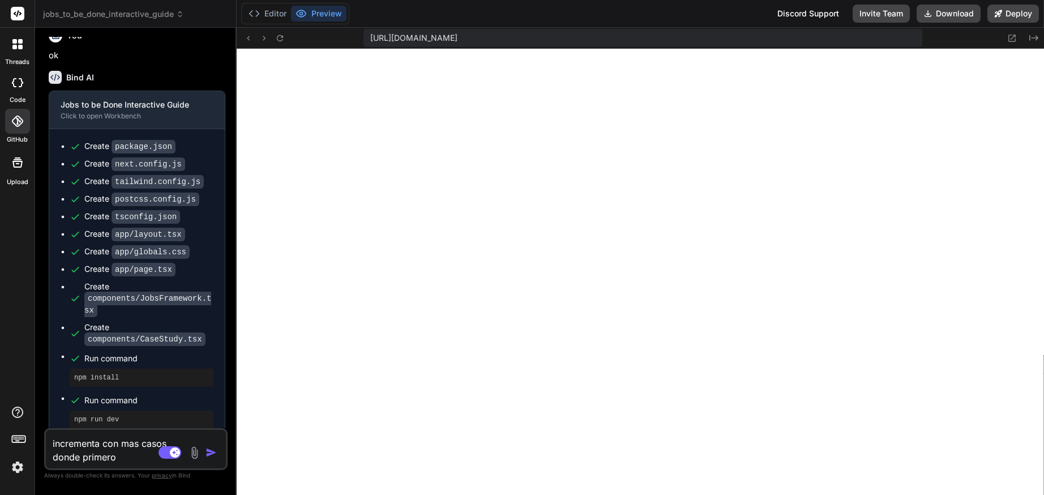
type textarea "incrementa con mas casos donde primero i"
type textarea "x"
type textarea "incrementa con mas casos donde primero im"
type textarea "x"
type textarea "incrementa con mas casos donde primero imp"
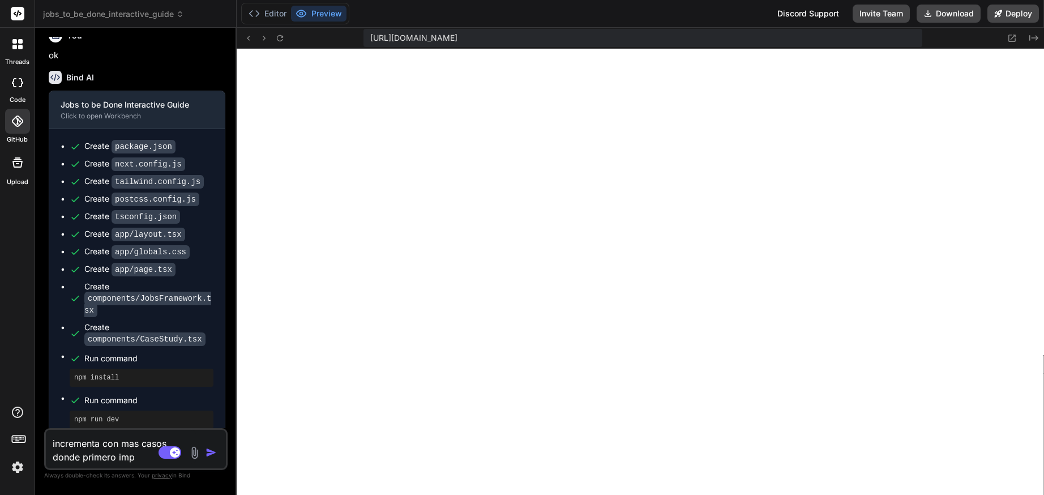
type textarea "x"
type textarea "incrementa con mas casos donde primero impl"
type textarea "x"
type textarea "incrementa con mas casos donde primero imple"
type textarea "x"
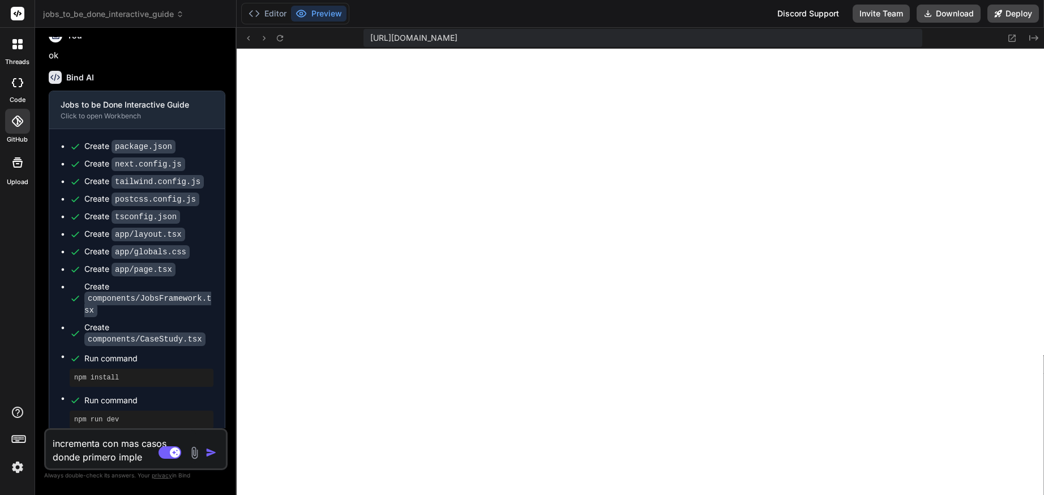
type textarea "incrementa con mas casos donde primero implem"
type textarea "x"
type textarea "incrementa con mas casos donde primero impleme"
type textarea "x"
type textarea "incrementa con mas casos donde primero implemen"
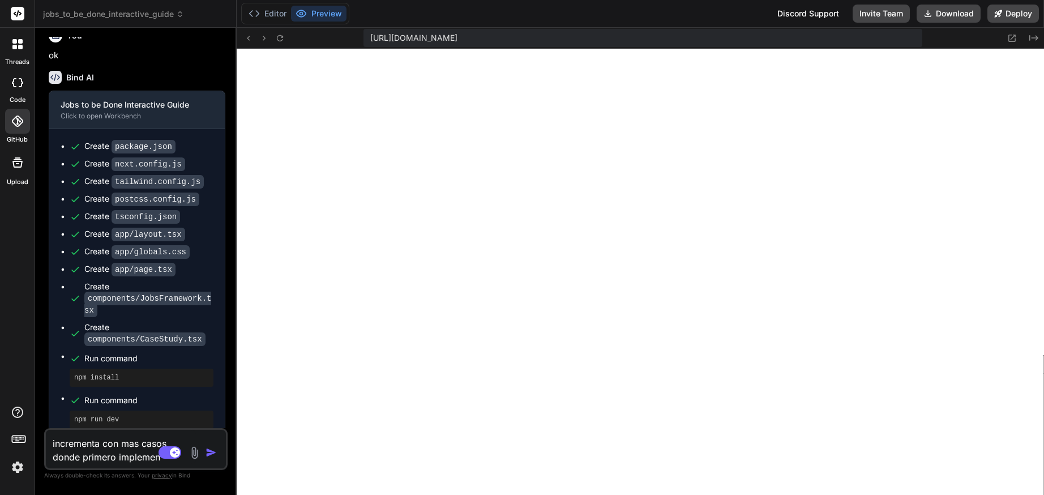
type textarea "x"
type textarea "incrementa con mas casos donde primero implement"
type textarea "x"
type textarea "incrementa con mas casos donde primero implementa"
type textarea "x"
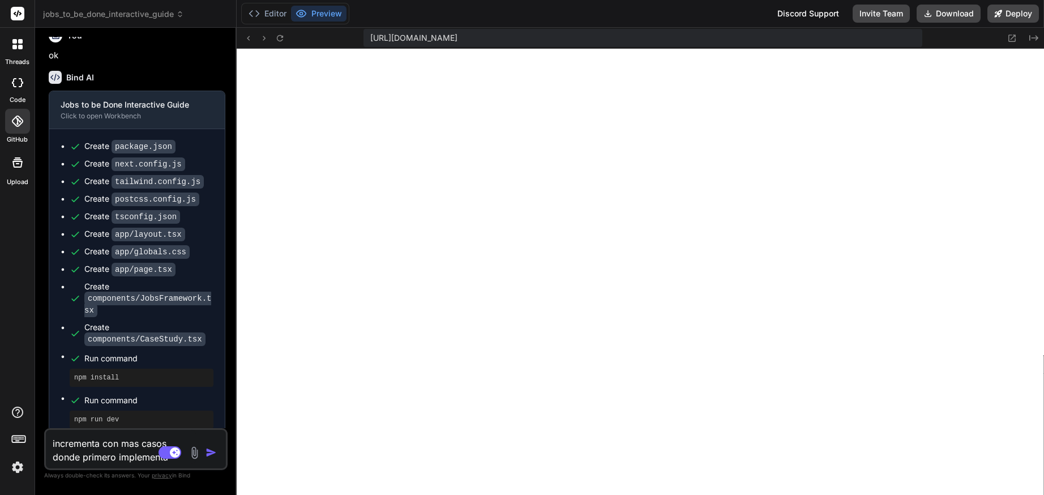
type textarea "incrementa con mas casos donde primero implement"
type textarea "x"
type textarea "incrementa con mas casos donde primero implemen"
type textarea "x"
type textarea "incrementa con mas casos donde primero impleme"
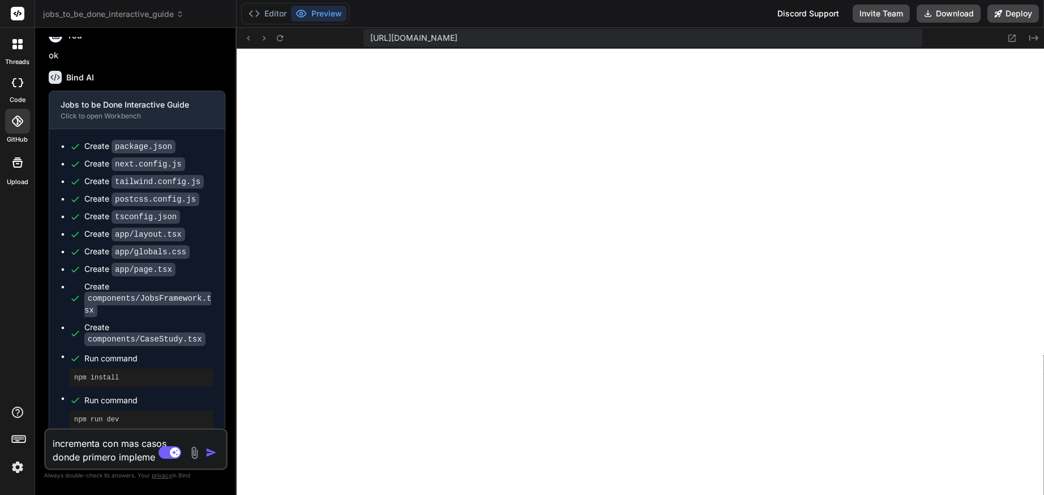
type textarea "x"
type textarea "incrementa con mas casos donde primero implem"
type textarea "x"
type textarea "incrementa con mas casos donde primero imple"
type textarea "x"
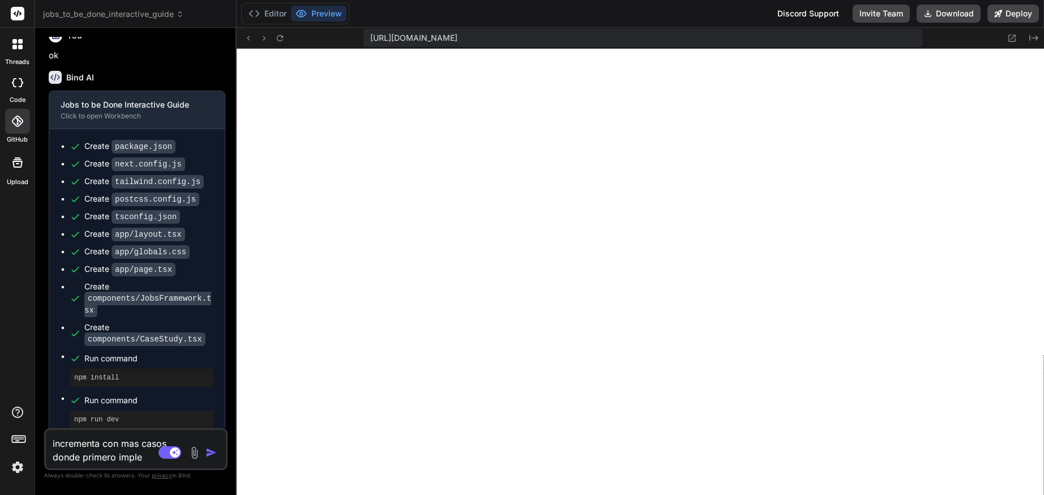
type textarea "incrementa con mas casos donde primero impl"
type textarea "x"
type textarea "incrementa con mas casos donde primero im"
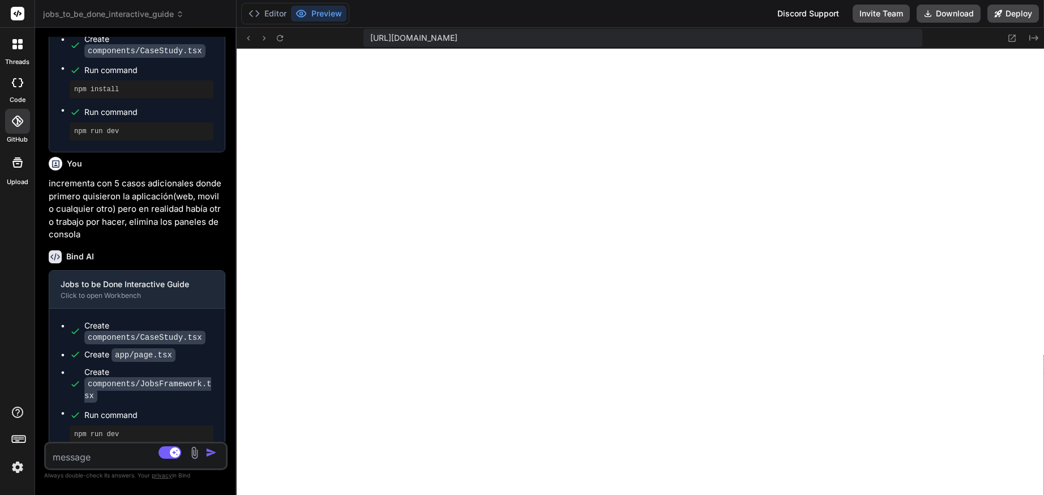
scroll to position [941, 0]
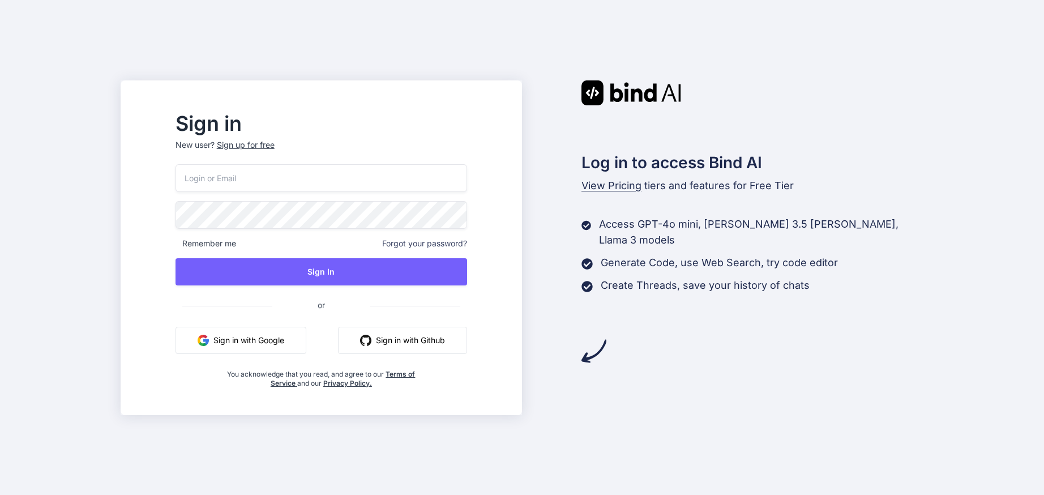
click at [257, 336] on button "Sign in with Google" at bounding box center [240, 340] width 131 height 27
